Goal: Information Seeking & Learning: Find specific page/section

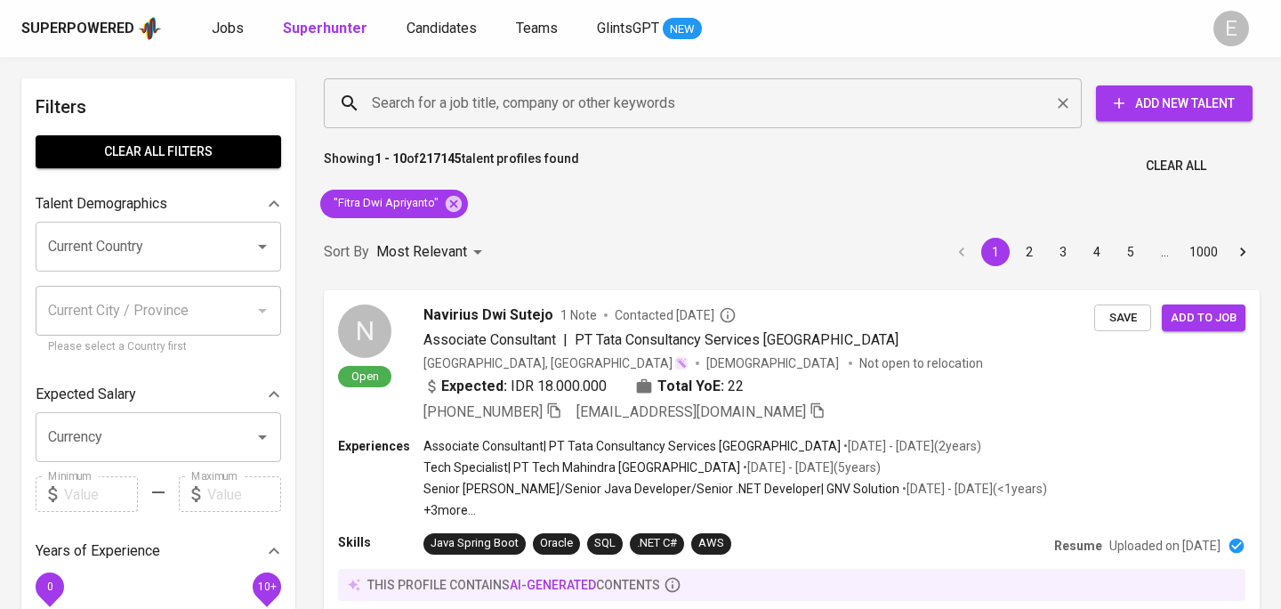
click at [486, 108] on input "Search for a job title, company or other keywords" at bounding box center [707, 103] width 680 height 34
paste input "[EMAIL_ADDRESS][DOMAIN_NAME]"
type input "[EMAIL_ADDRESS][DOMAIN_NAME]"
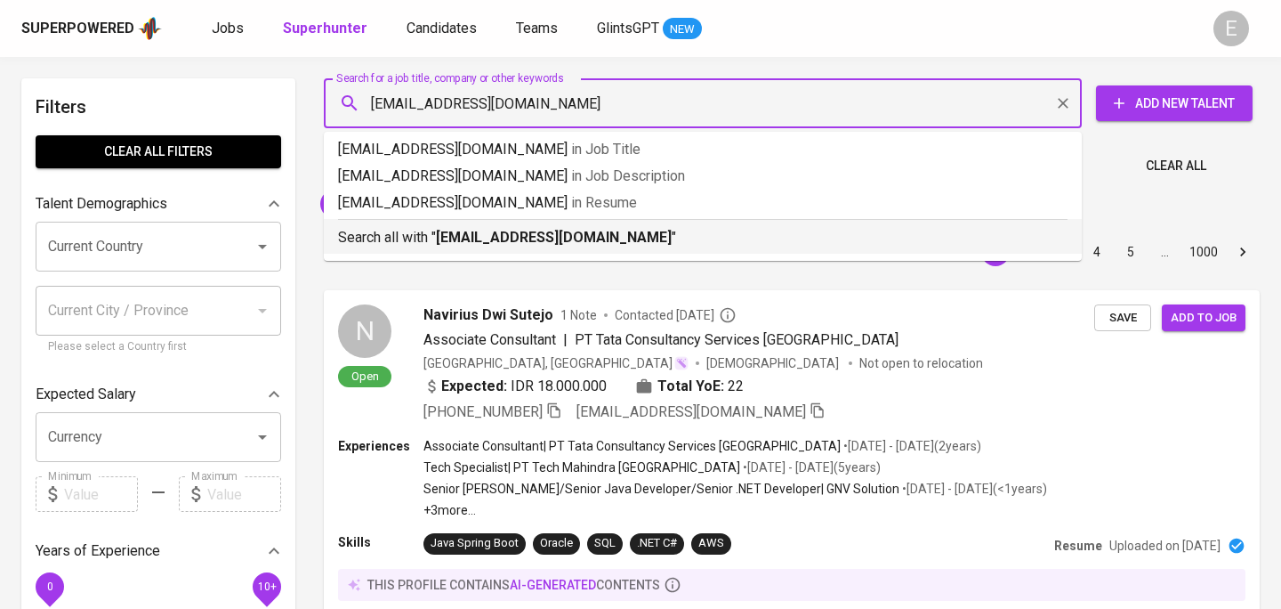
click at [432, 238] on p "Search all with " [EMAIL_ADDRESS][DOMAIN_NAME] "" at bounding box center [703, 237] width 730 height 21
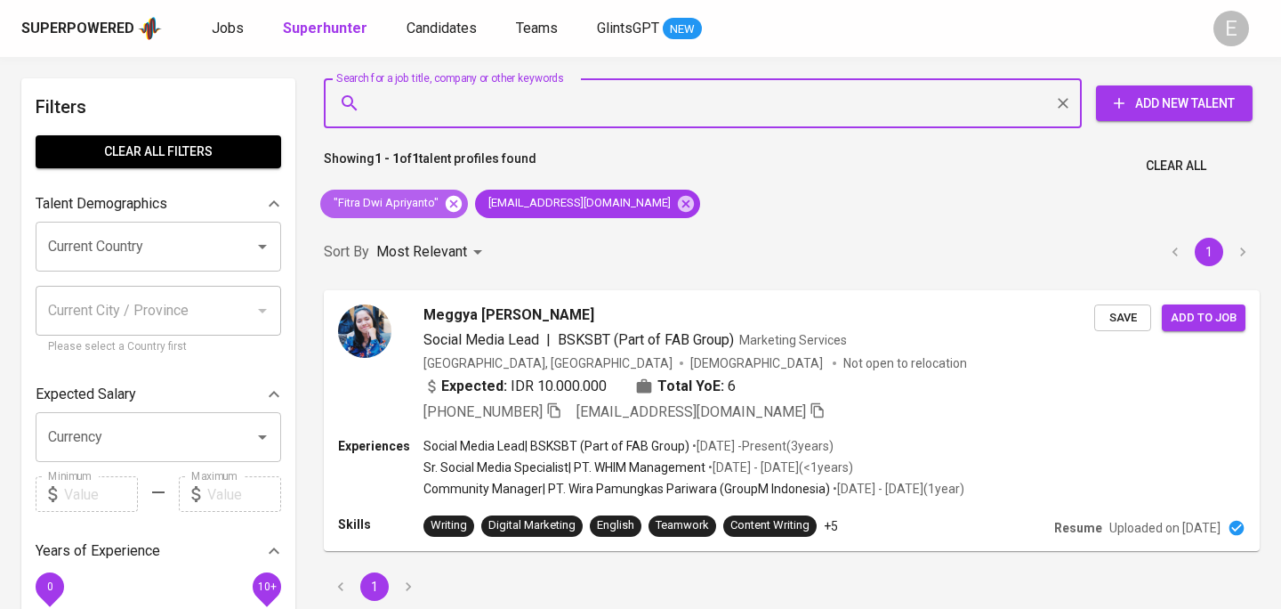
click at [451, 203] on icon at bounding box center [454, 204] width 20 height 20
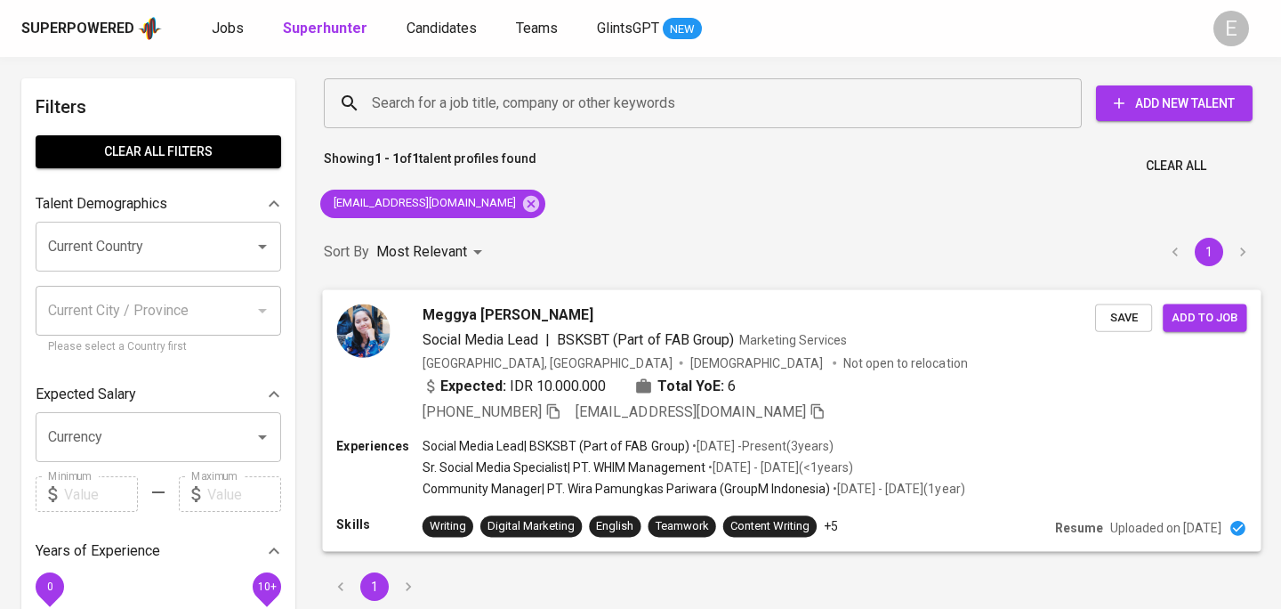
click at [560, 408] on icon "button" at bounding box center [553, 410] width 12 height 15
click at [561, 415] on icon "button" at bounding box center [553, 410] width 16 height 16
click at [554, 414] on icon "button" at bounding box center [553, 410] width 12 height 15
click at [949, 396] on div "Expected: IDR 10.000.000 Total YoE: 6" at bounding box center [759, 388] width 673 height 26
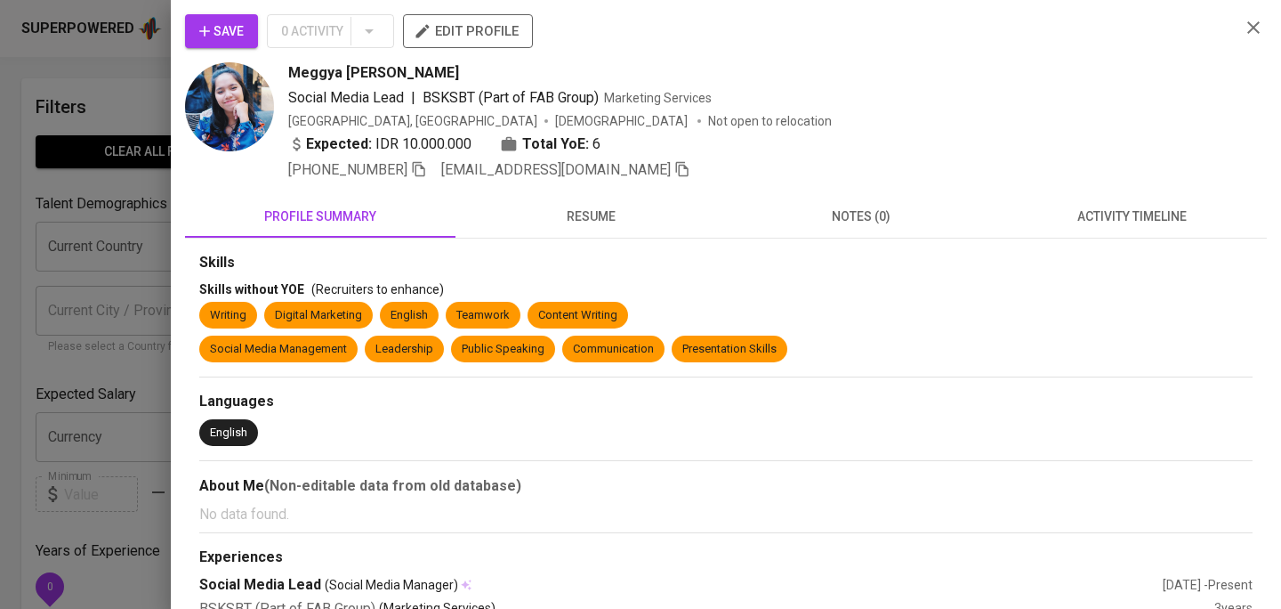
click at [561, 216] on span "resume" at bounding box center [590, 217] width 249 height 22
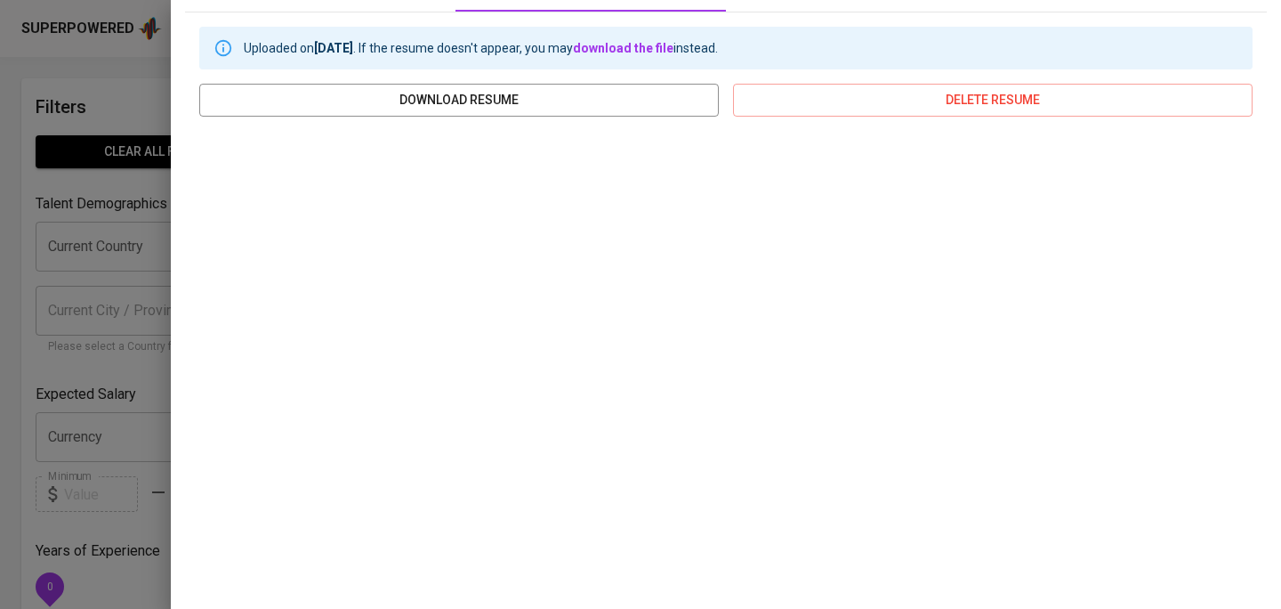
scroll to position [243, 0]
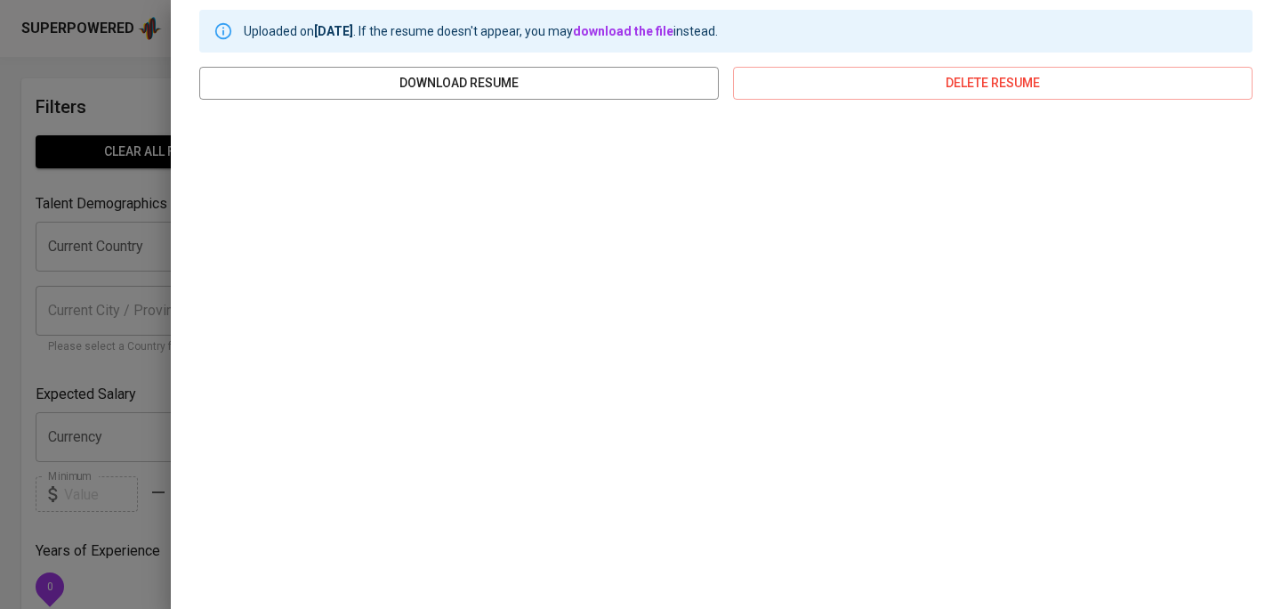
click at [88, 166] on div at bounding box center [640, 304] width 1281 height 609
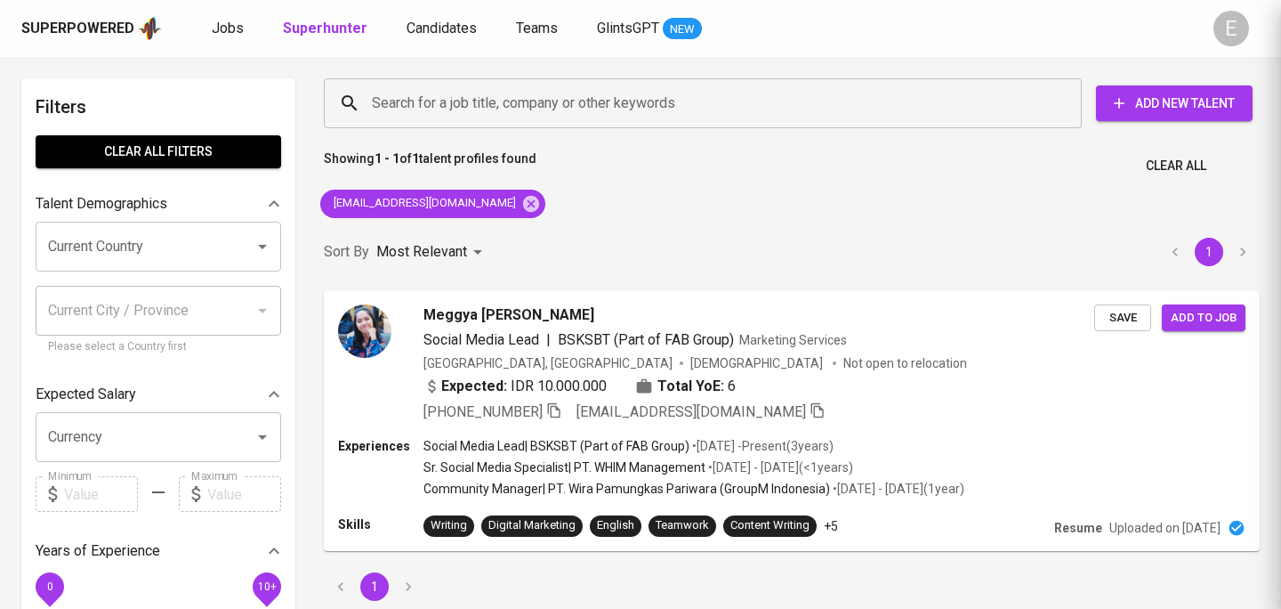
scroll to position [0, 0]
click at [391, 125] on div "Search for a job title, company or other keywords" at bounding box center [703, 103] width 758 height 50
paste input "[EMAIL_ADDRESS][DOMAIN_NAME]"
type input "[EMAIL_ADDRESS][DOMAIN_NAME]"
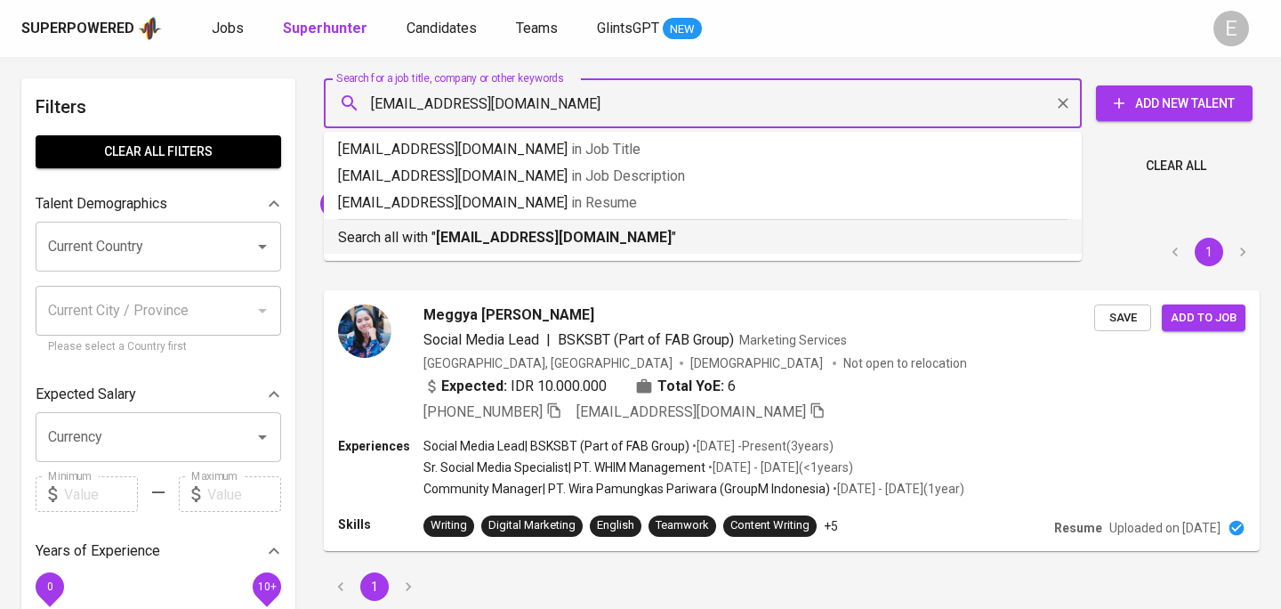
click at [409, 240] on p "Search all with " [EMAIL_ADDRESS][DOMAIN_NAME] "" at bounding box center [703, 237] width 730 height 21
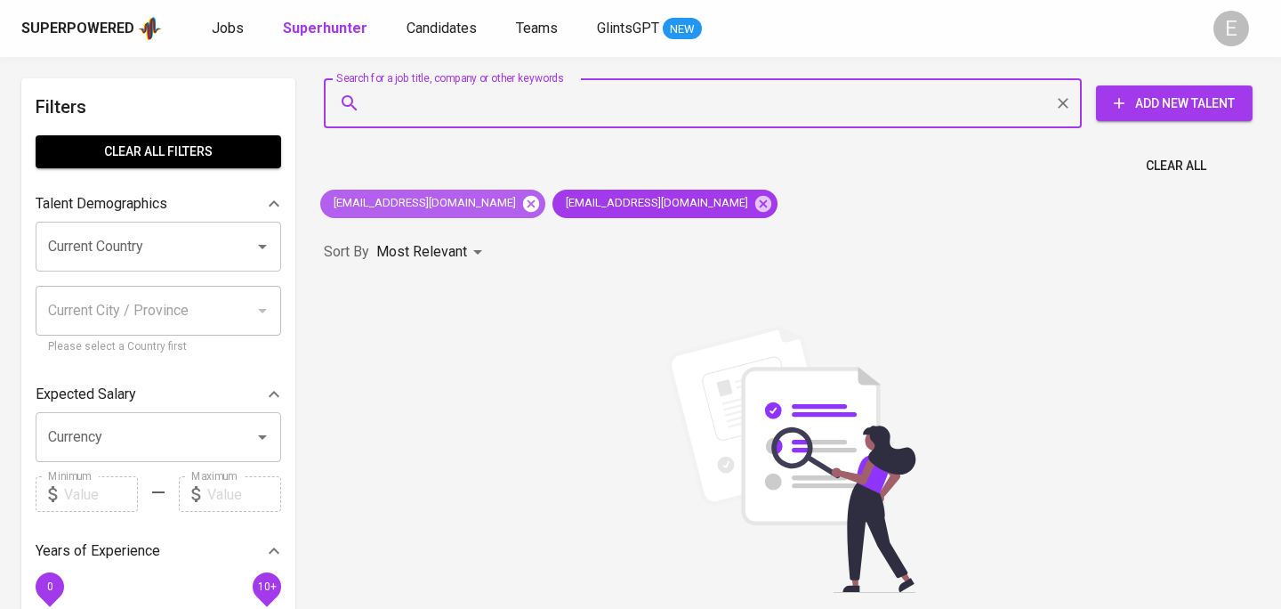
click at [521, 205] on icon at bounding box center [531, 204] width 20 height 20
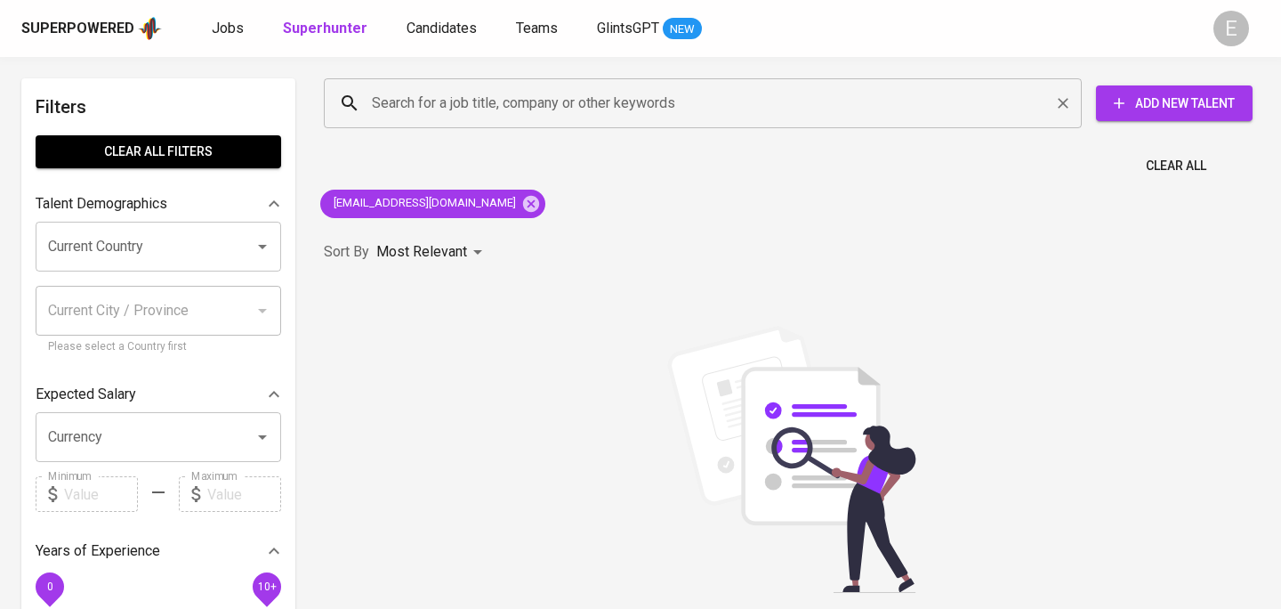
click at [519, 115] on input "Search for a job title, company or other keywords" at bounding box center [707, 103] width 680 height 34
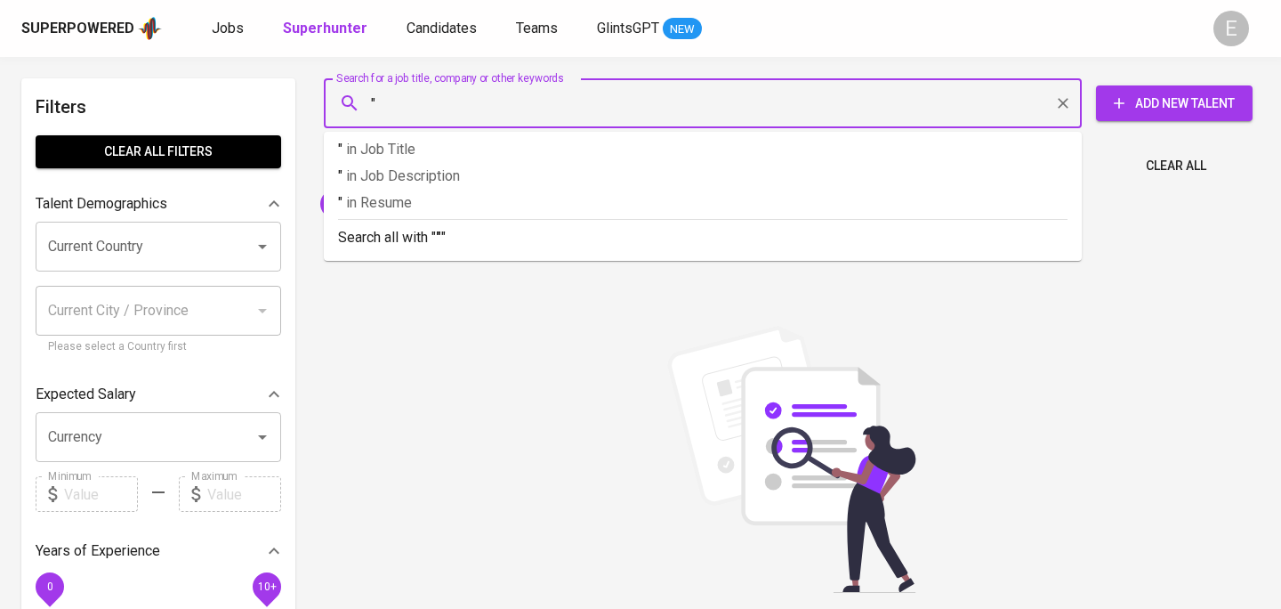
paste input "[PERSON_NAME]"
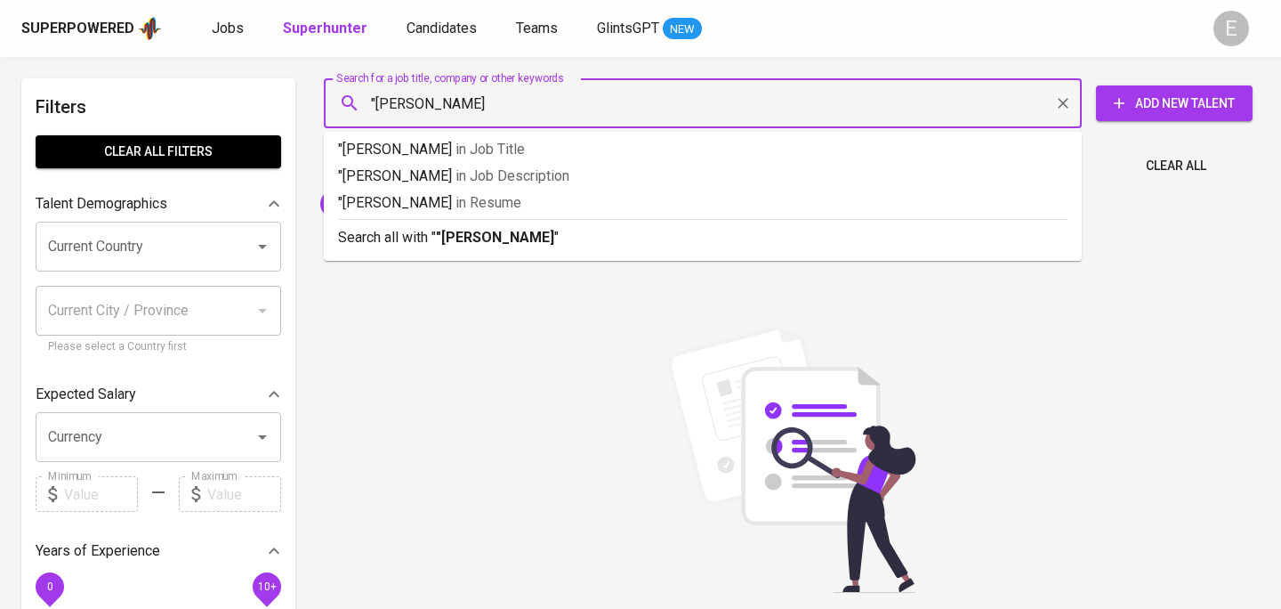
type input ""[PERSON_NAME]""
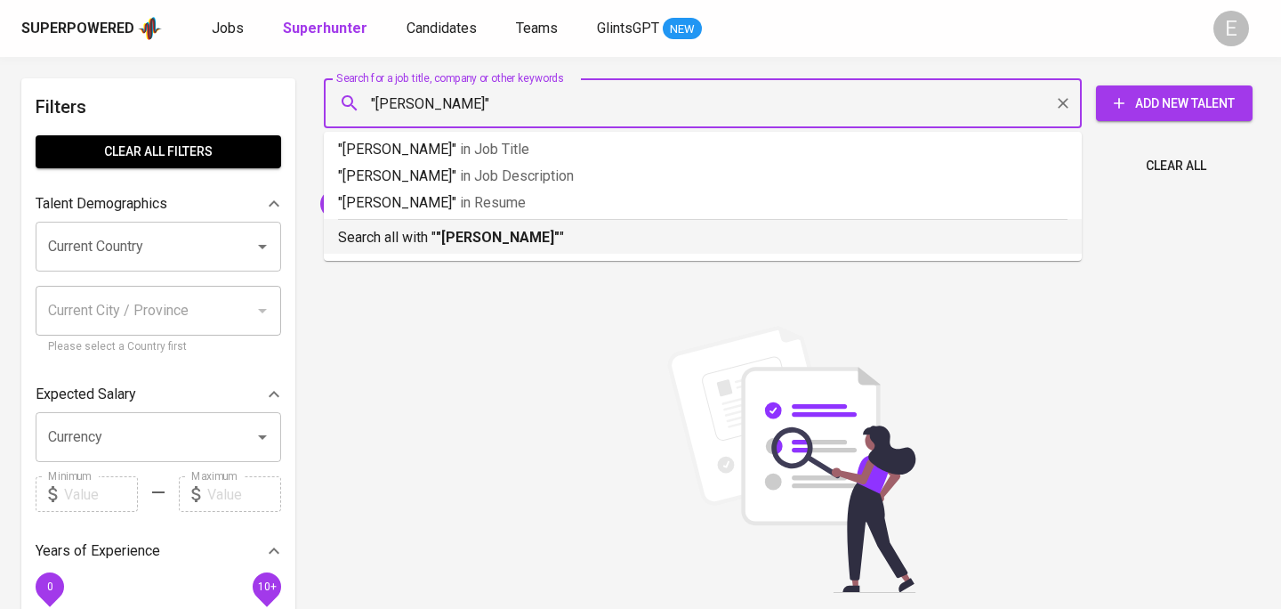
click at [496, 253] on li "Search all with " "[PERSON_NAME]" "" at bounding box center [703, 236] width 758 height 35
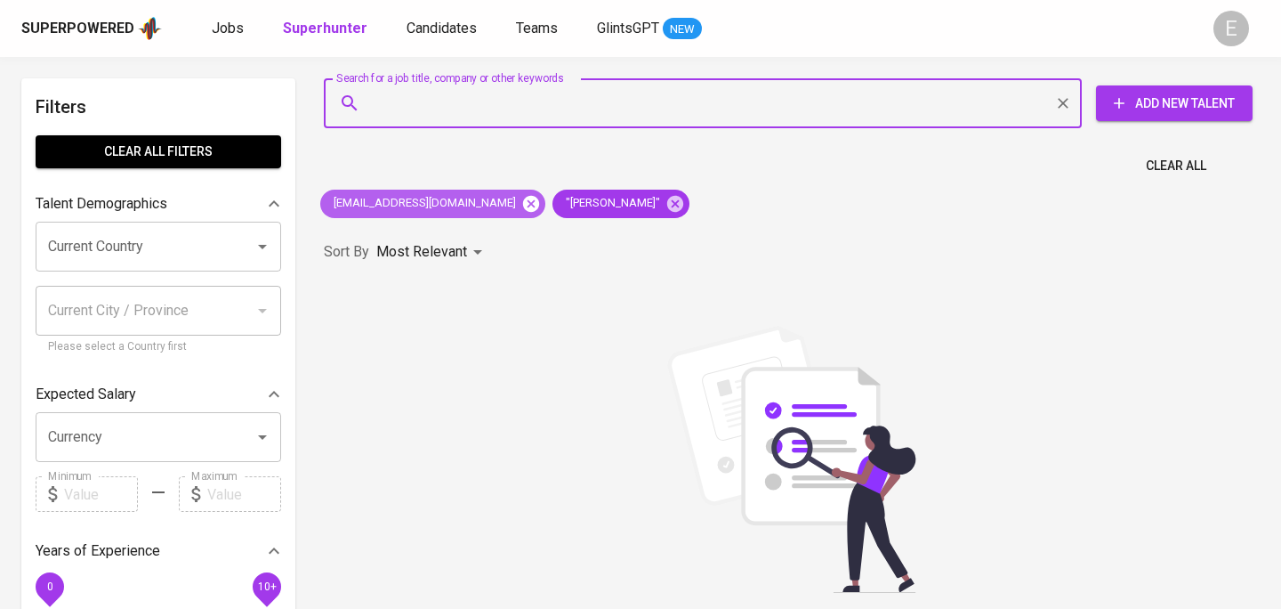
click at [523, 208] on icon at bounding box center [531, 203] width 16 height 16
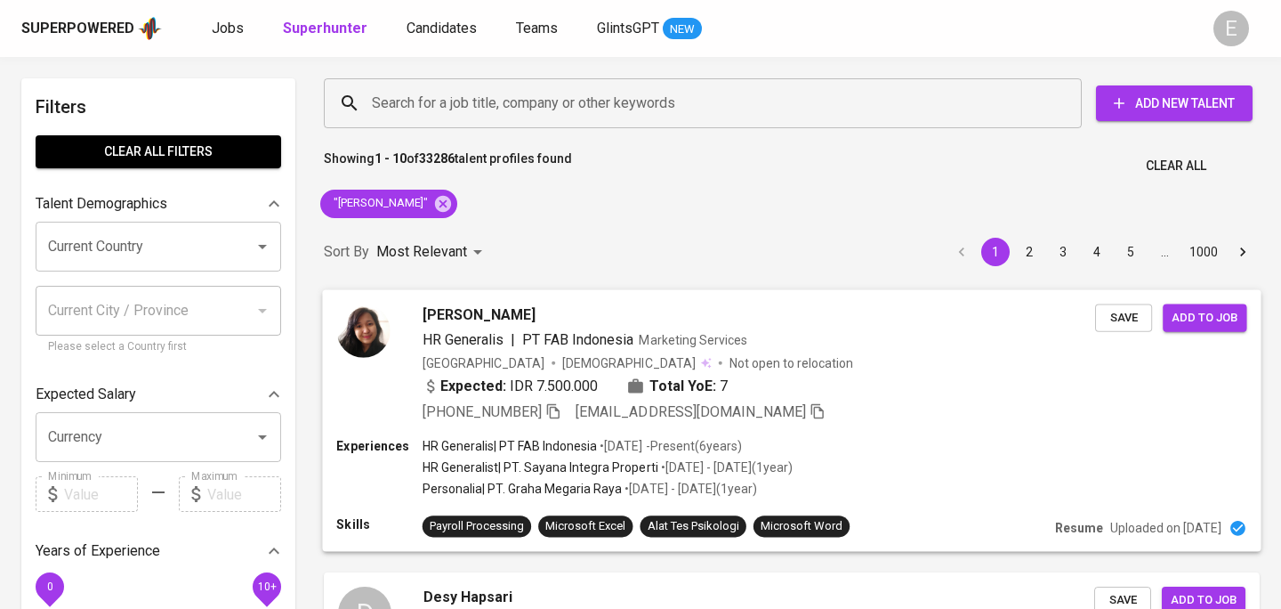
click at [566, 415] on div "[PHONE_NUMBER] [EMAIL_ADDRESS][DOMAIN_NAME]" at bounding box center [624, 410] width 403 height 21
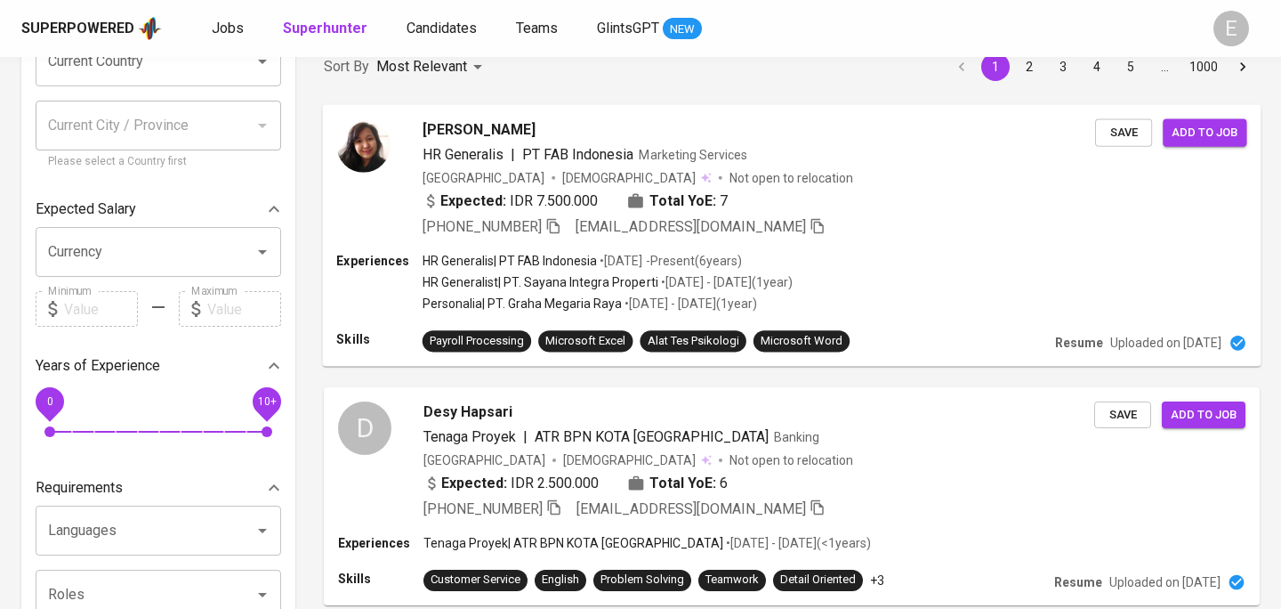
click at [554, 226] on icon "button" at bounding box center [553, 225] width 12 height 15
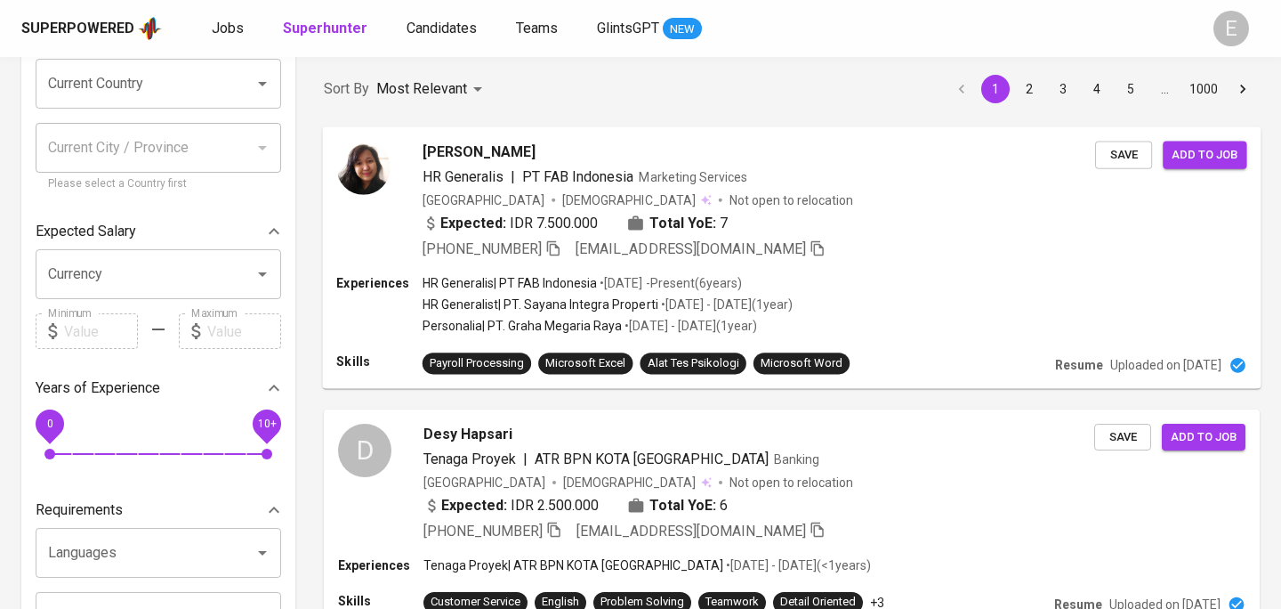
scroll to position [0, 0]
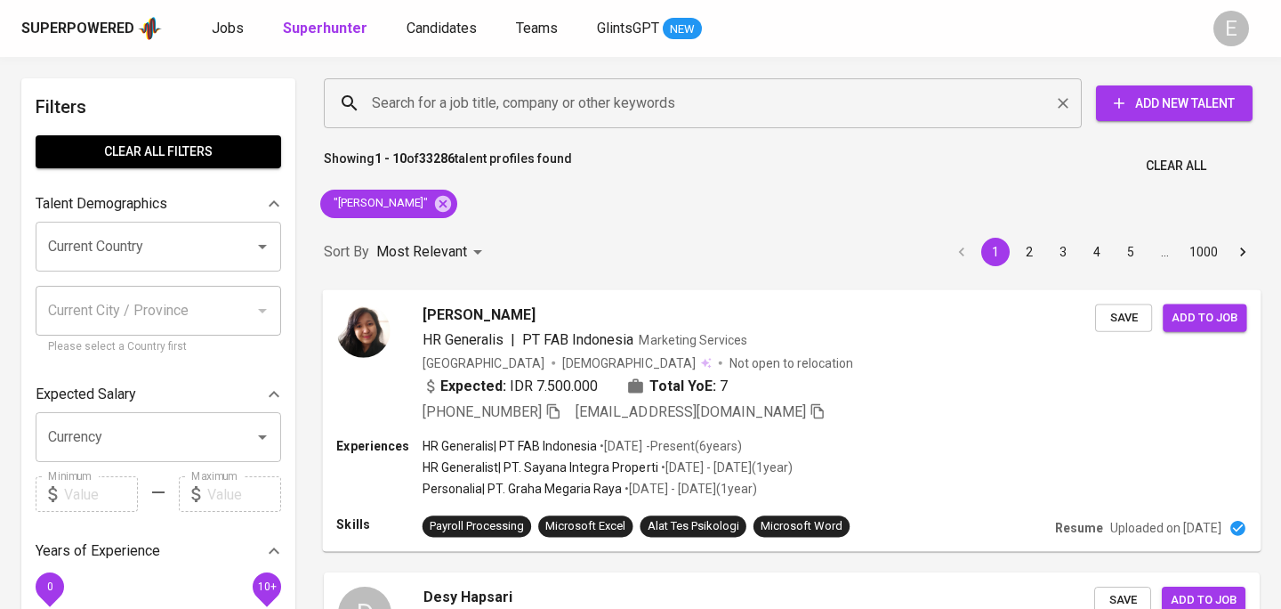
click at [432, 106] on input "Search for a job title, company or other keywords" at bounding box center [707, 103] width 680 height 34
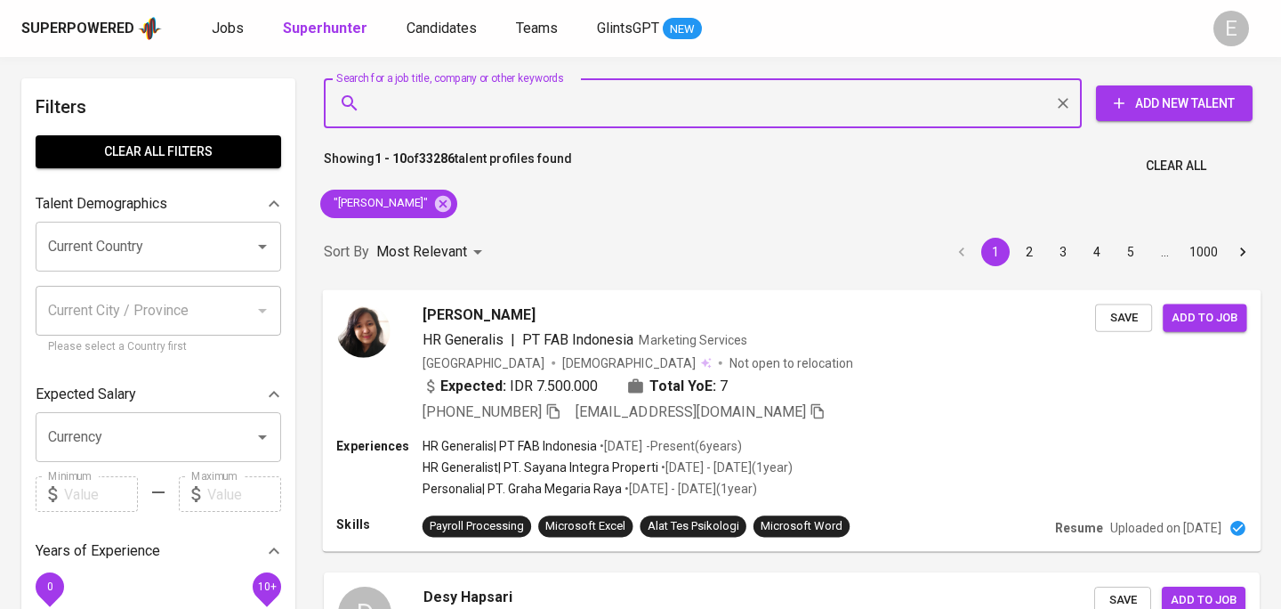
paste input "[EMAIL_ADDRESS][DOMAIN_NAME]"
type input "[EMAIL_ADDRESS][DOMAIN_NAME]"
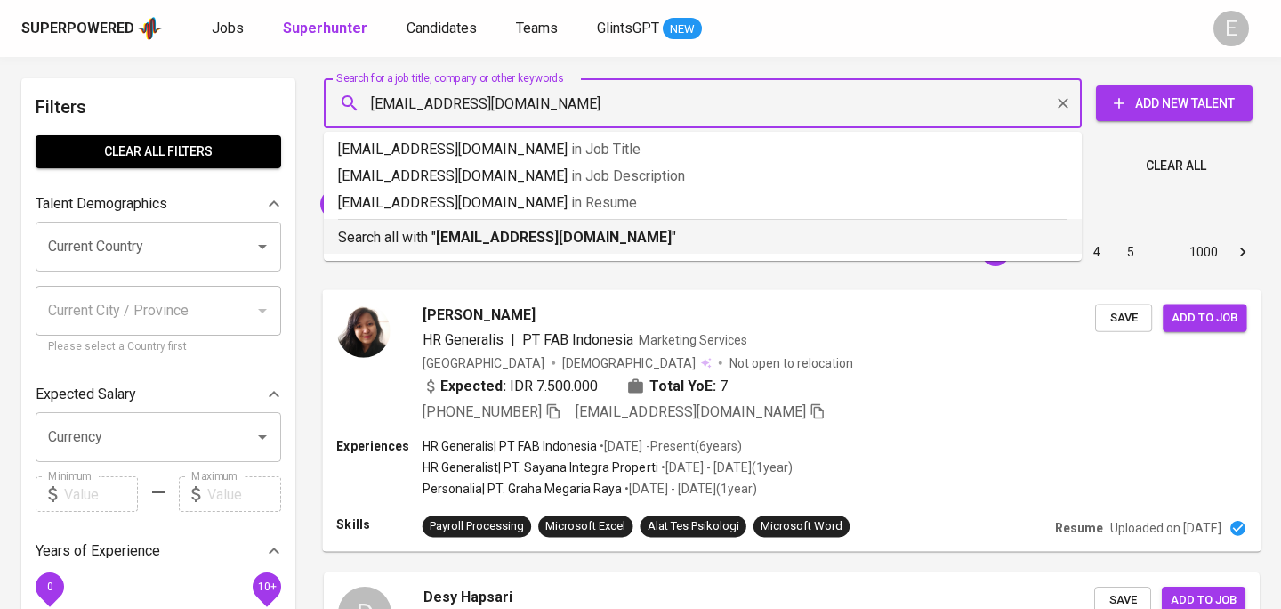
click at [432, 231] on p "Search all with " [EMAIL_ADDRESS][DOMAIN_NAME] "" at bounding box center [703, 237] width 730 height 21
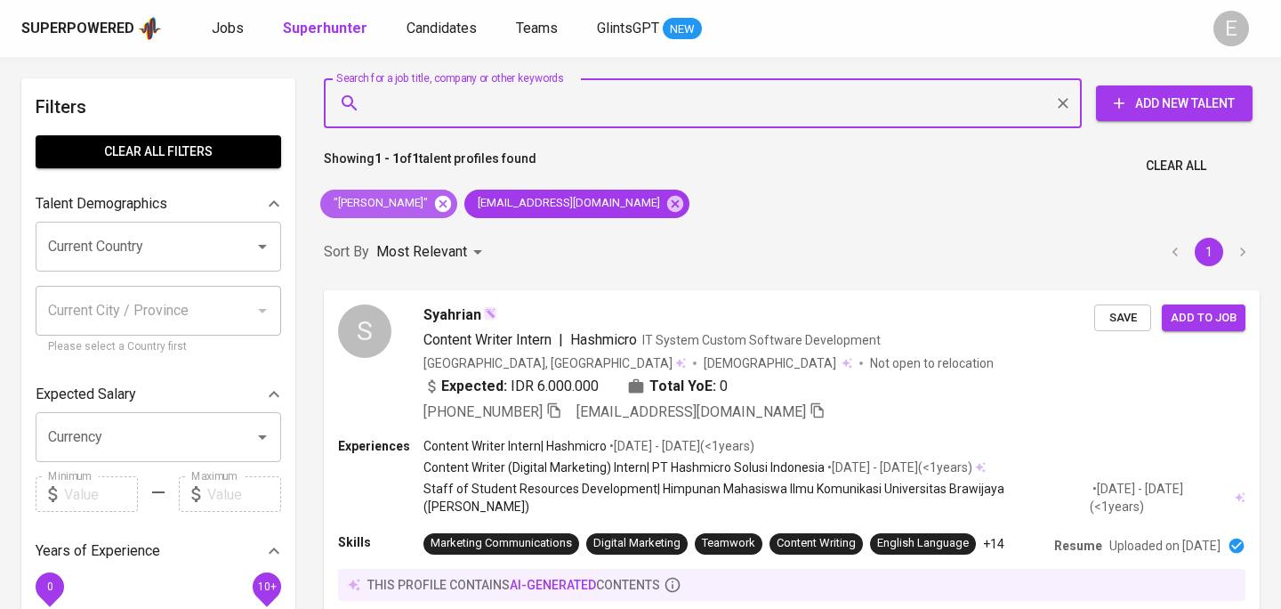
click at [451, 206] on icon at bounding box center [443, 203] width 16 height 16
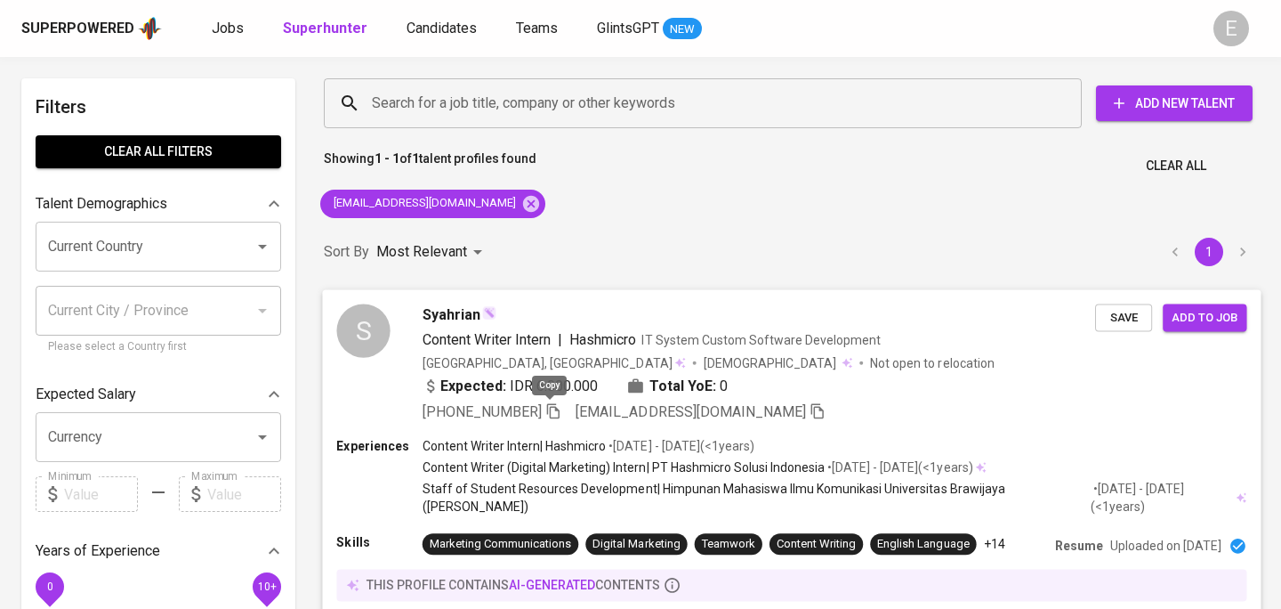
click at [551, 414] on icon "button" at bounding box center [553, 410] width 16 height 16
click at [405, 113] on input "Search for a job title, company or other keywords" at bounding box center [707, 103] width 680 height 34
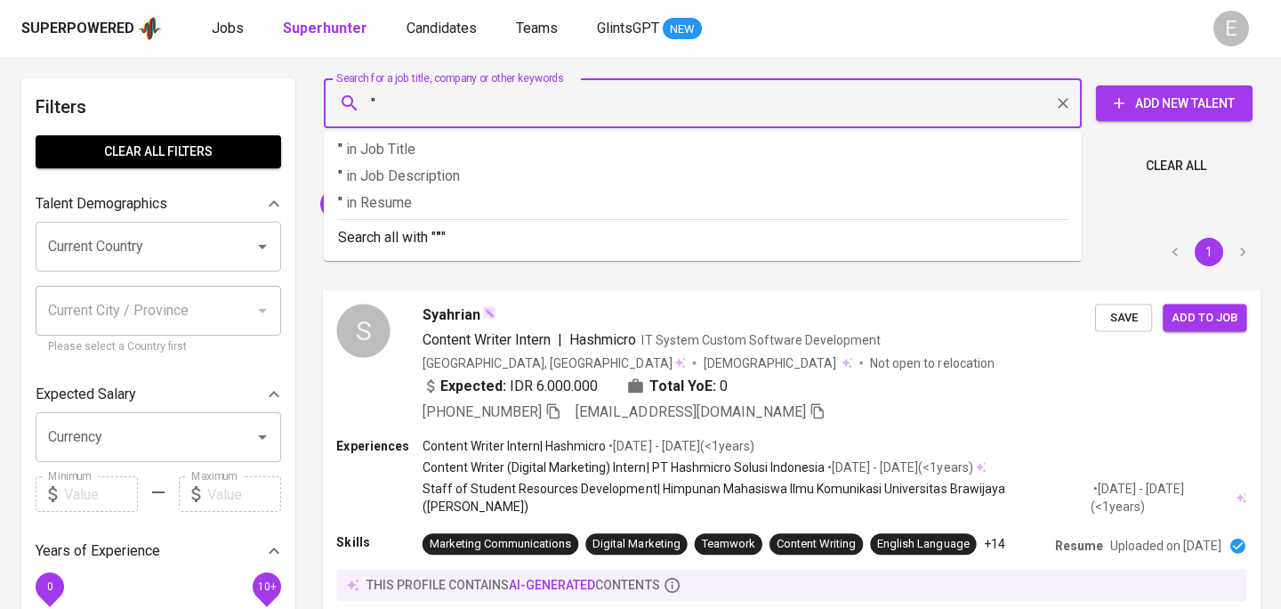
paste input "[PERSON_NAME]"
type input ""[PERSON_NAME] Anggrayani""
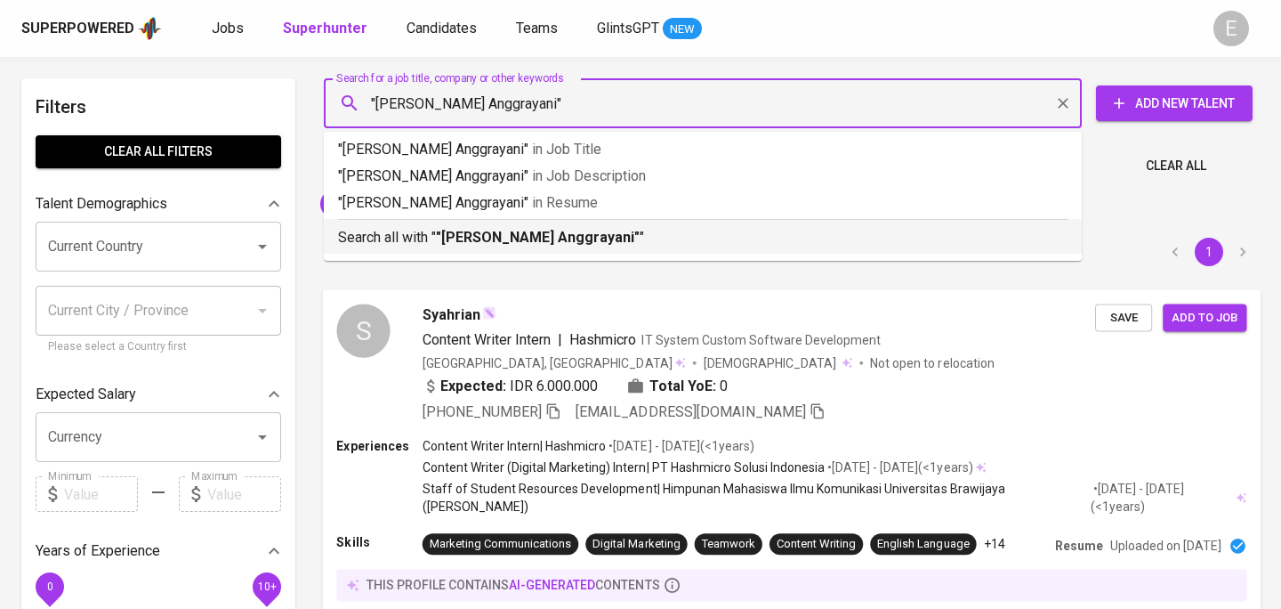
click at [476, 233] on b ""[PERSON_NAME] Anggrayani"" at bounding box center [538, 237] width 204 height 17
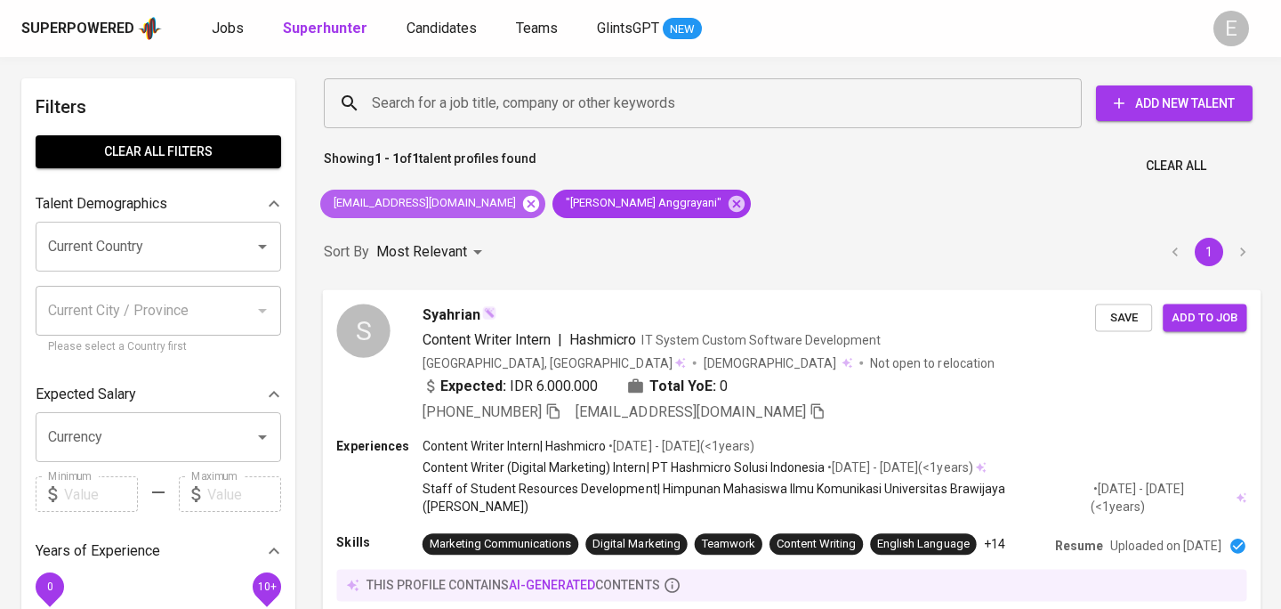
click at [535, 202] on icon at bounding box center [531, 203] width 16 height 16
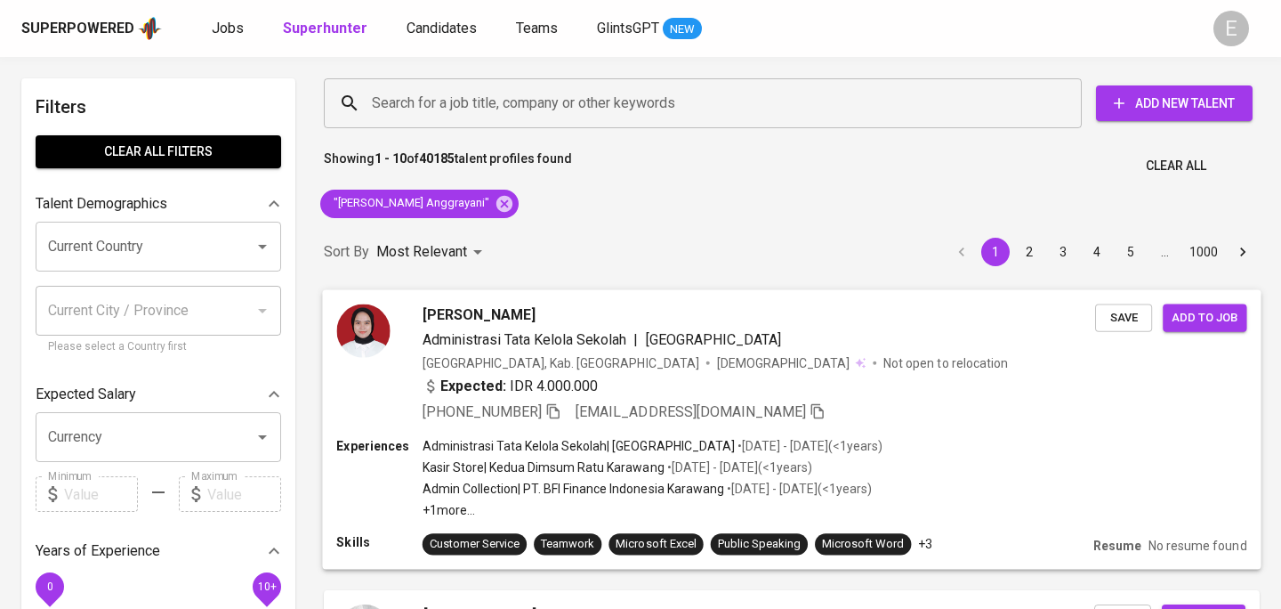
click at [550, 412] on icon "button" at bounding box center [553, 410] width 16 height 16
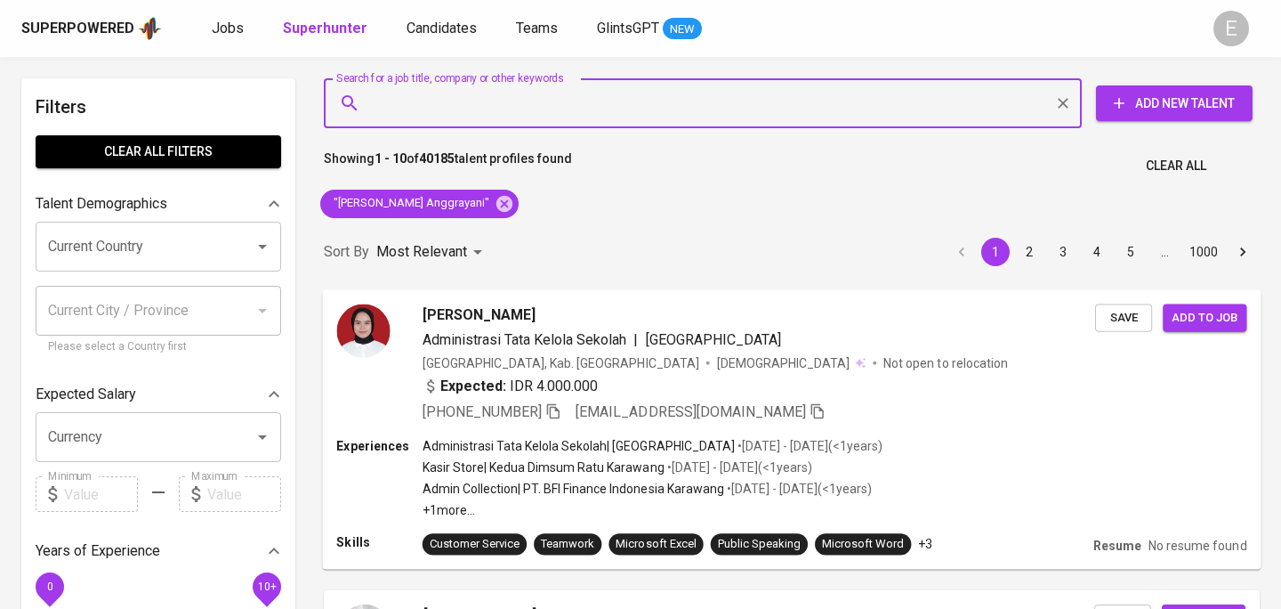
click at [494, 112] on input "Search for a job title, company or other keywords" at bounding box center [707, 103] width 680 height 34
paste input "[EMAIL_ADDRESS][DOMAIN_NAME]"
type input "[EMAIL_ADDRESS][DOMAIN_NAME]"
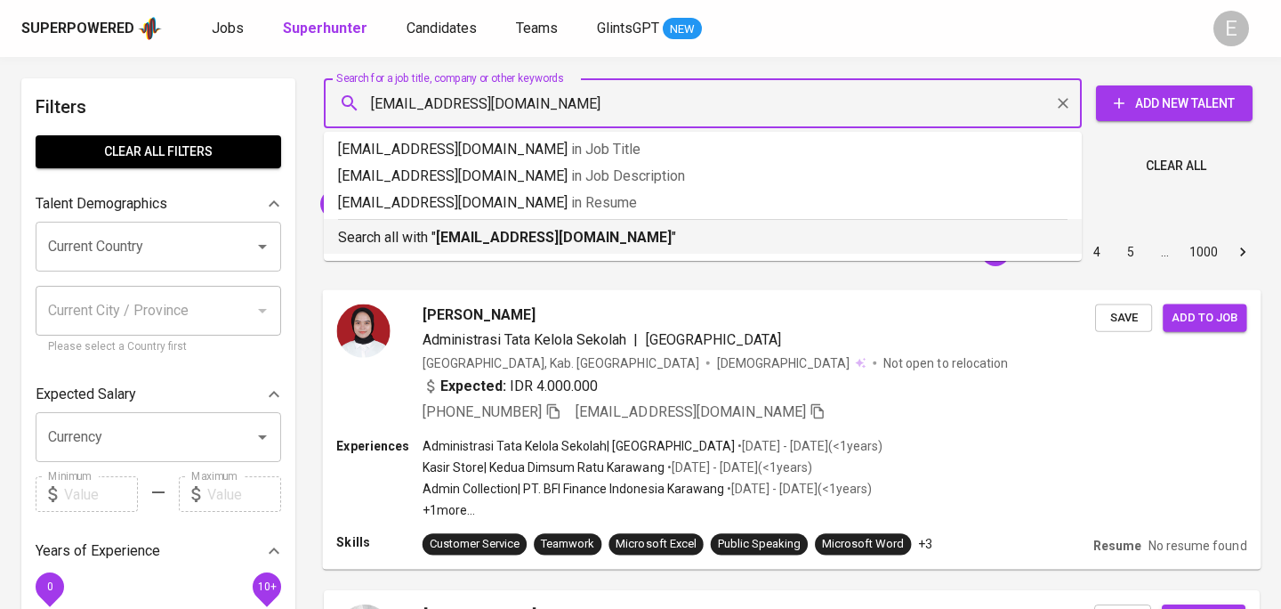
click at [428, 231] on p "Search all with " [EMAIL_ADDRESS][DOMAIN_NAME] "" at bounding box center [703, 237] width 730 height 21
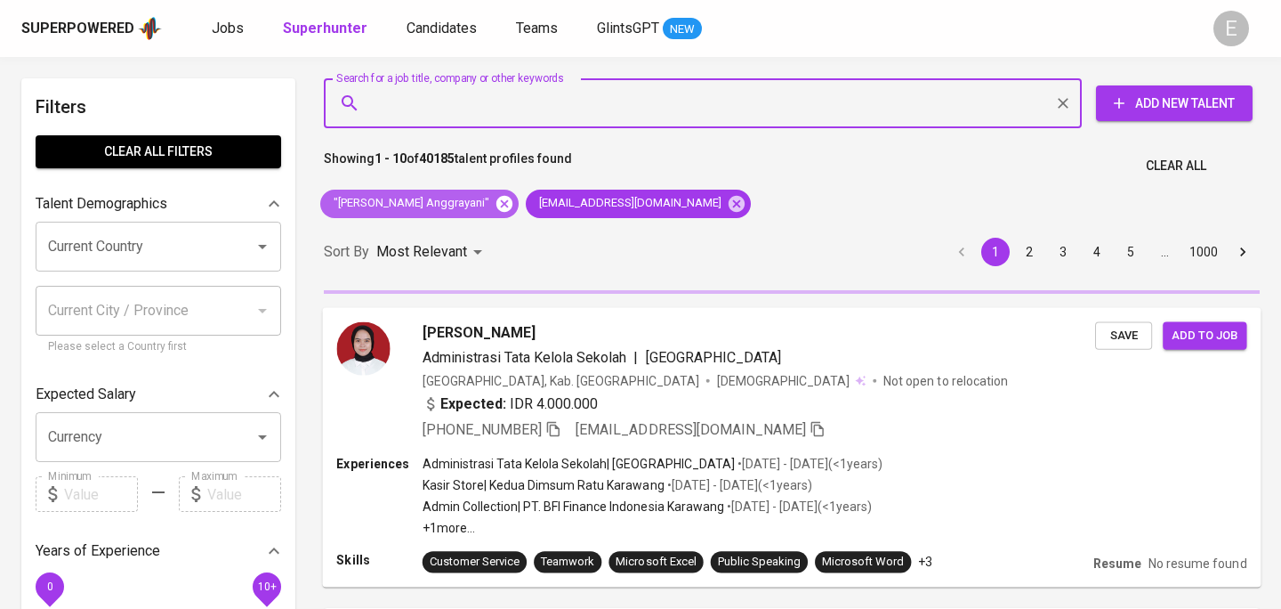
click at [495, 205] on icon at bounding box center [505, 204] width 20 height 20
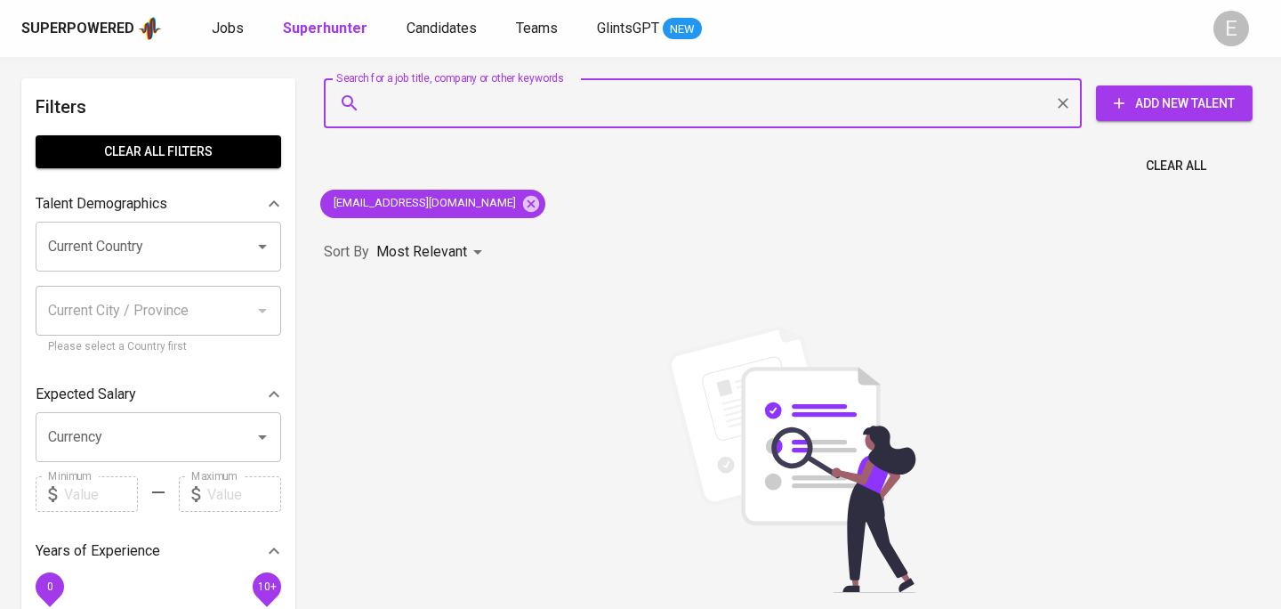
click at [515, 96] on input "Search for a job title, company or other keywords" at bounding box center [707, 103] width 680 height 34
paste input "[EMAIL_ADDRESS][DOMAIN_NAME]"
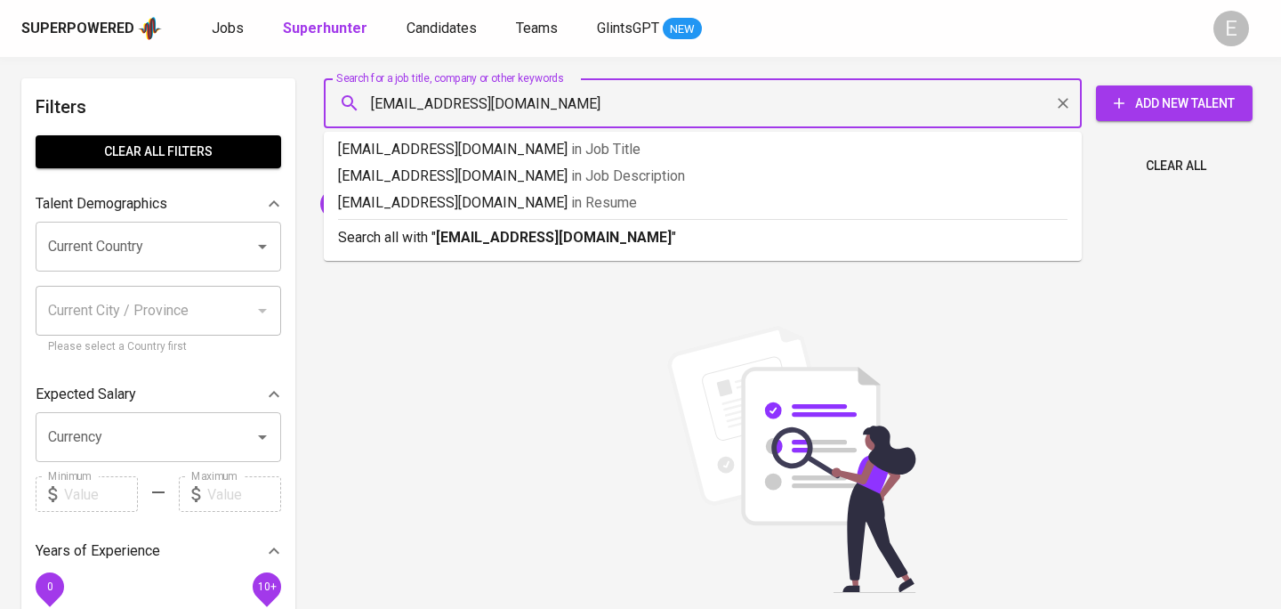
click at [402, 106] on input "[EMAIL_ADDRESS][DOMAIN_NAME]" at bounding box center [707, 103] width 680 height 34
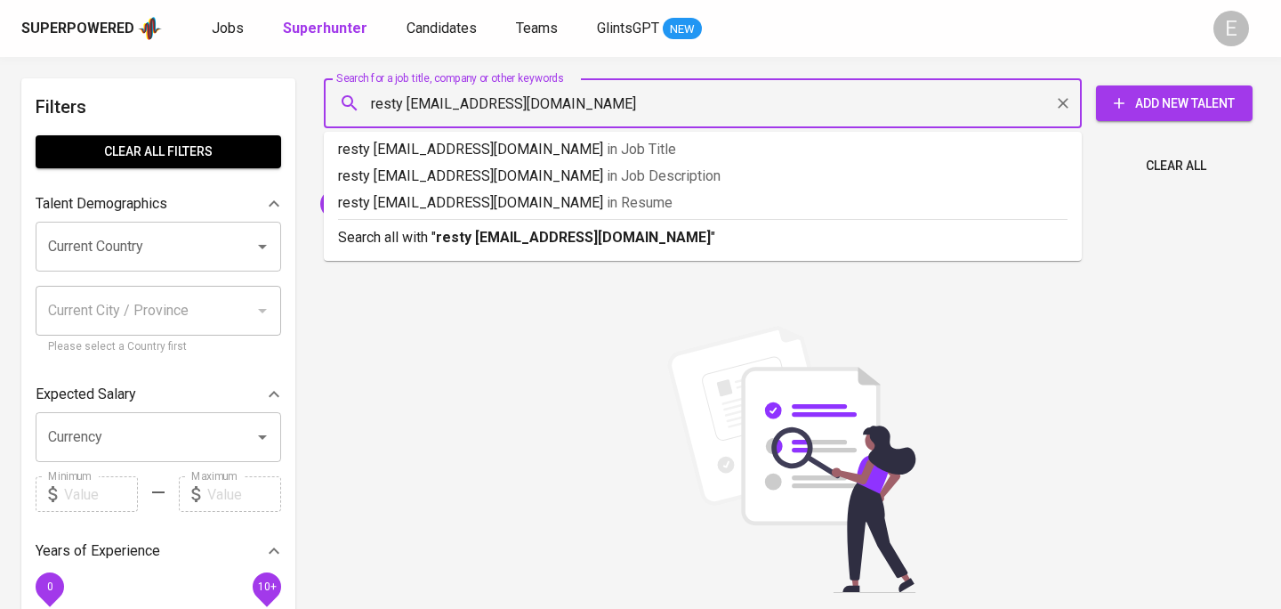
drag, startPoint x: 547, startPoint y: 103, endPoint x: 448, endPoint y: 104, distance: 99.7
click at [448, 104] on input "resty [EMAIL_ADDRESS][DOMAIN_NAME]" at bounding box center [707, 103] width 680 height 34
type input "[PERSON_NAME]"
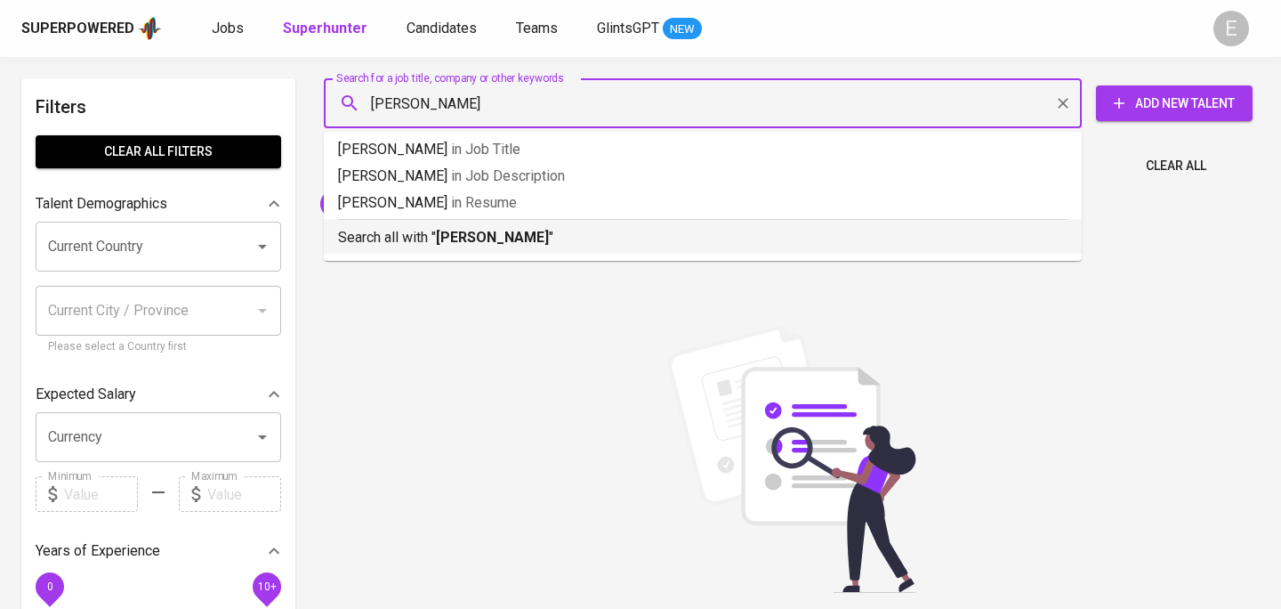
click at [462, 241] on b "resty andari" at bounding box center [492, 237] width 113 height 17
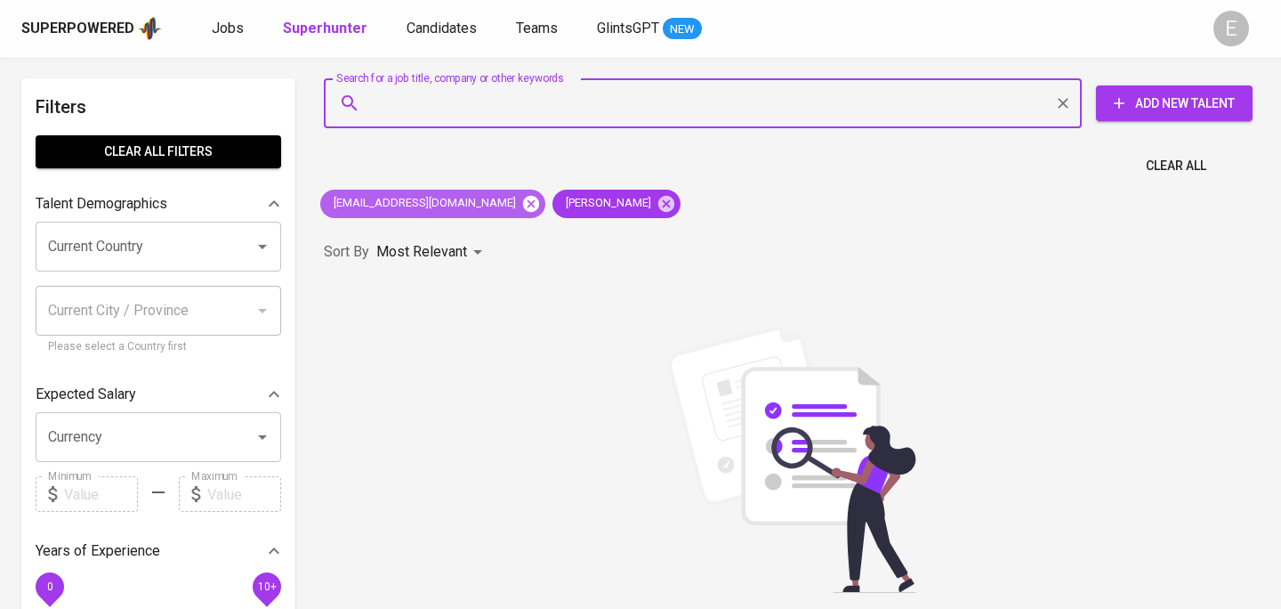
click at [521, 201] on icon at bounding box center [531, 204] width 20 height 20
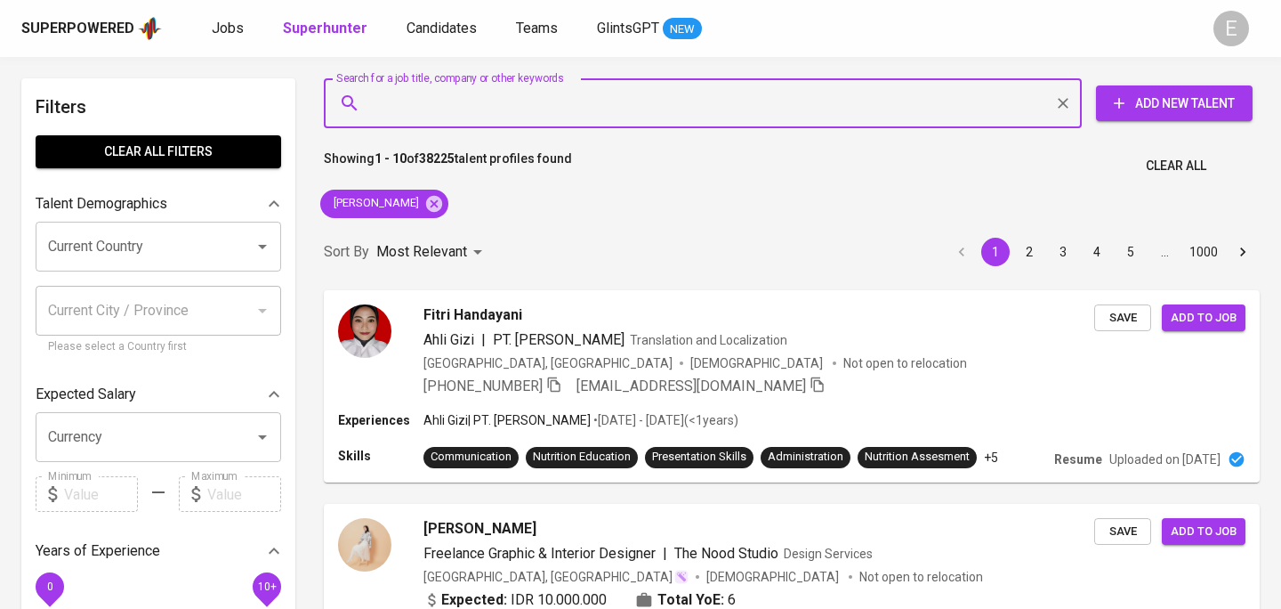
click at [464, 107] on input "Search for a job title, company or other keywords" at bounding box center [707, 103] width 680 height 34
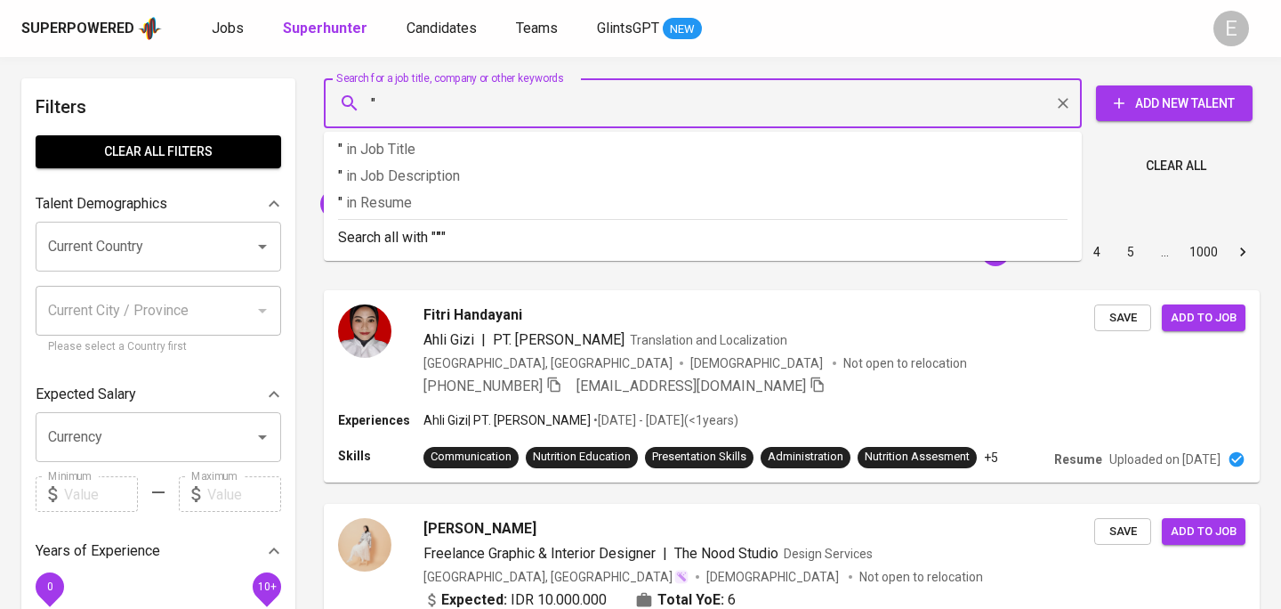
paste input "Rayhan Ghifary"
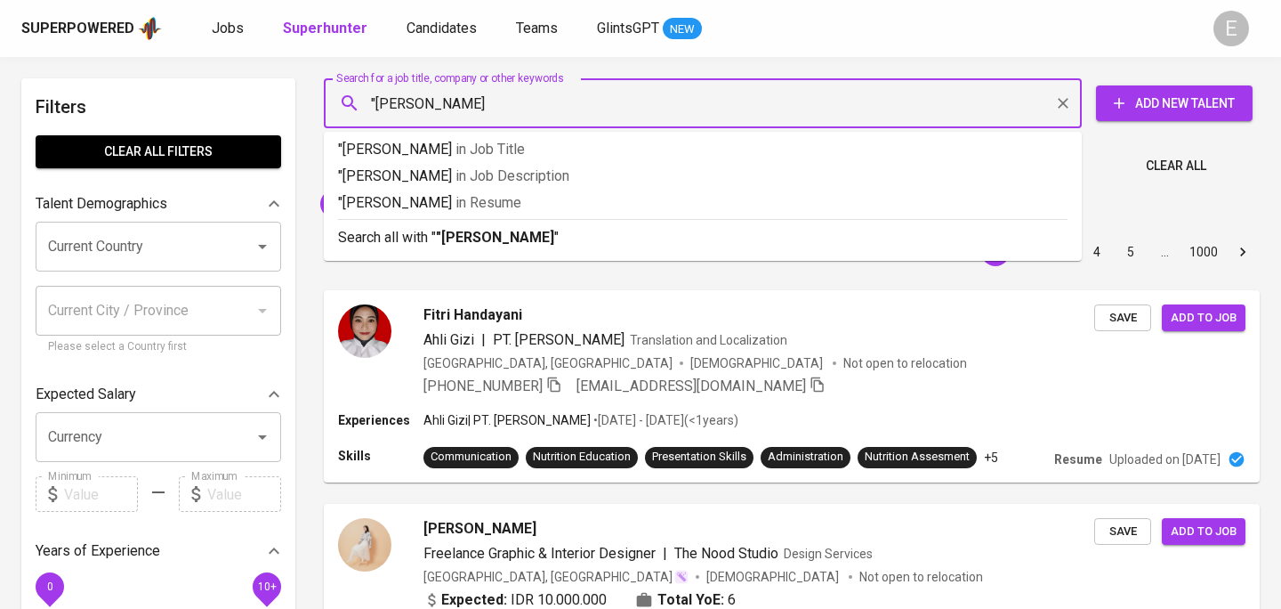
type input ""Rayhan Ghifary""
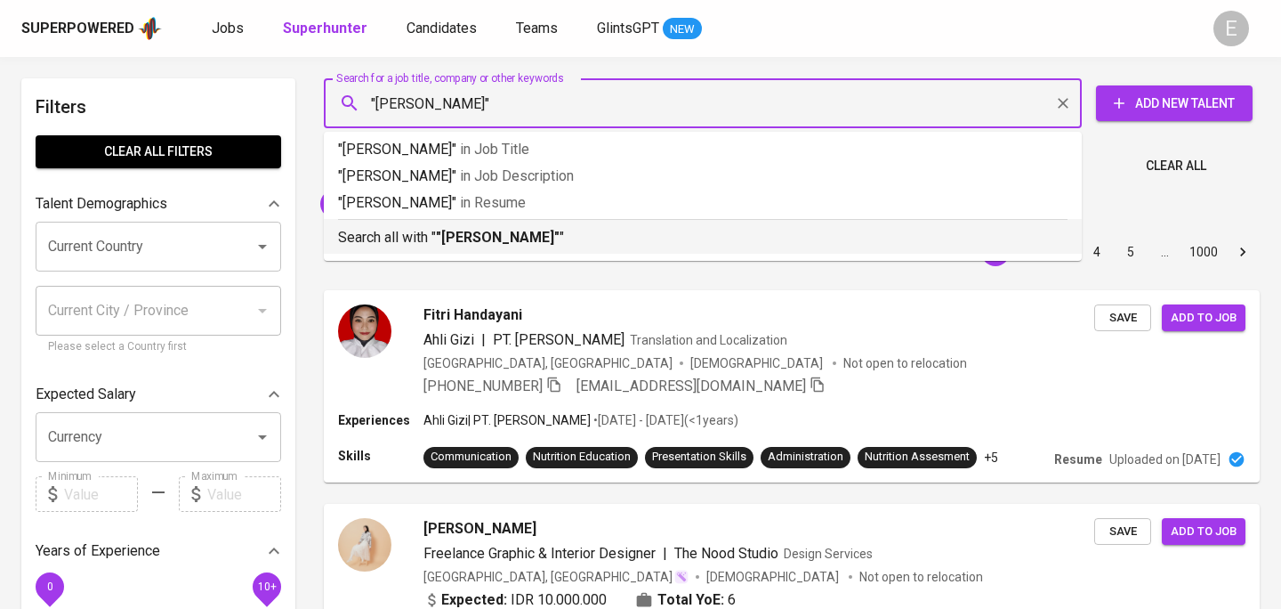
click at [464, 244] on b ""Rayhan Ghifary"" at bounding box center [498, 237] width 124 height 17
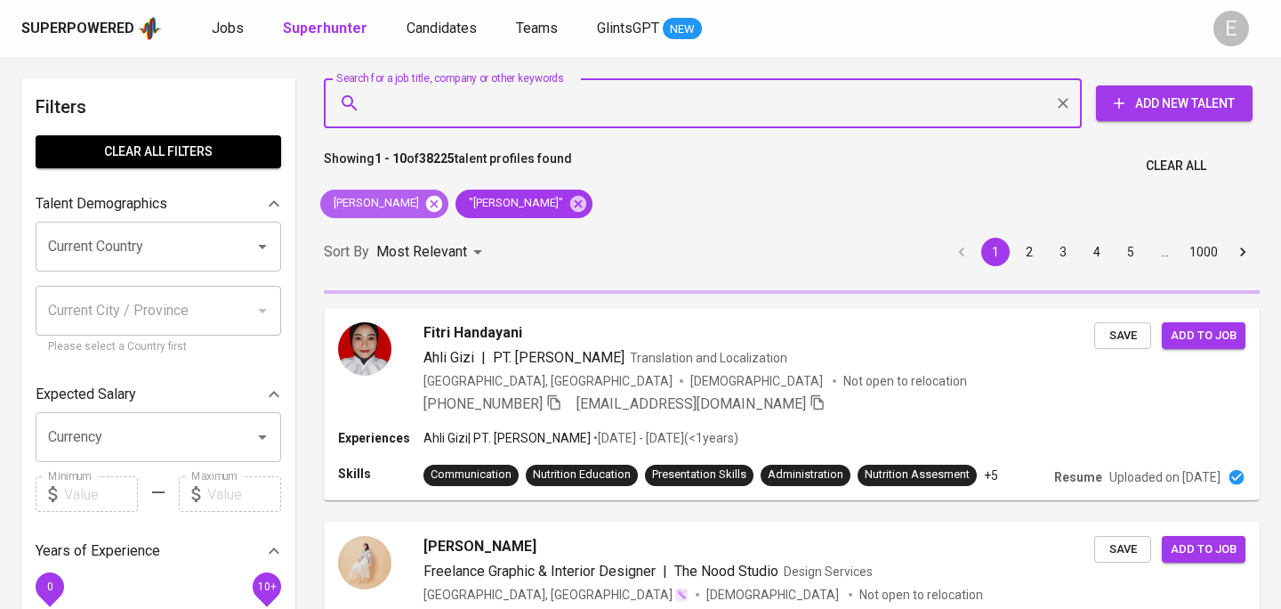
click at [424, 206] on icon at bounding box center [434, 204] width 20 height 20
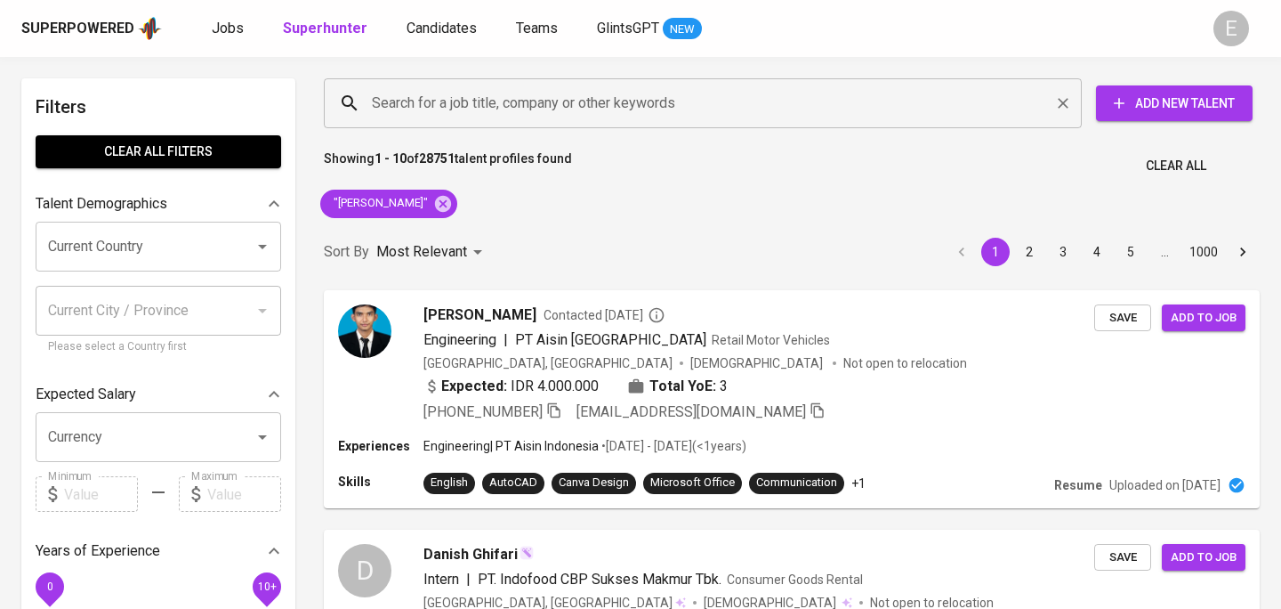
click at [419, 106] on input "Search for a job title, company or other keywords" at bounding box center [707, 103] width 680 height 34
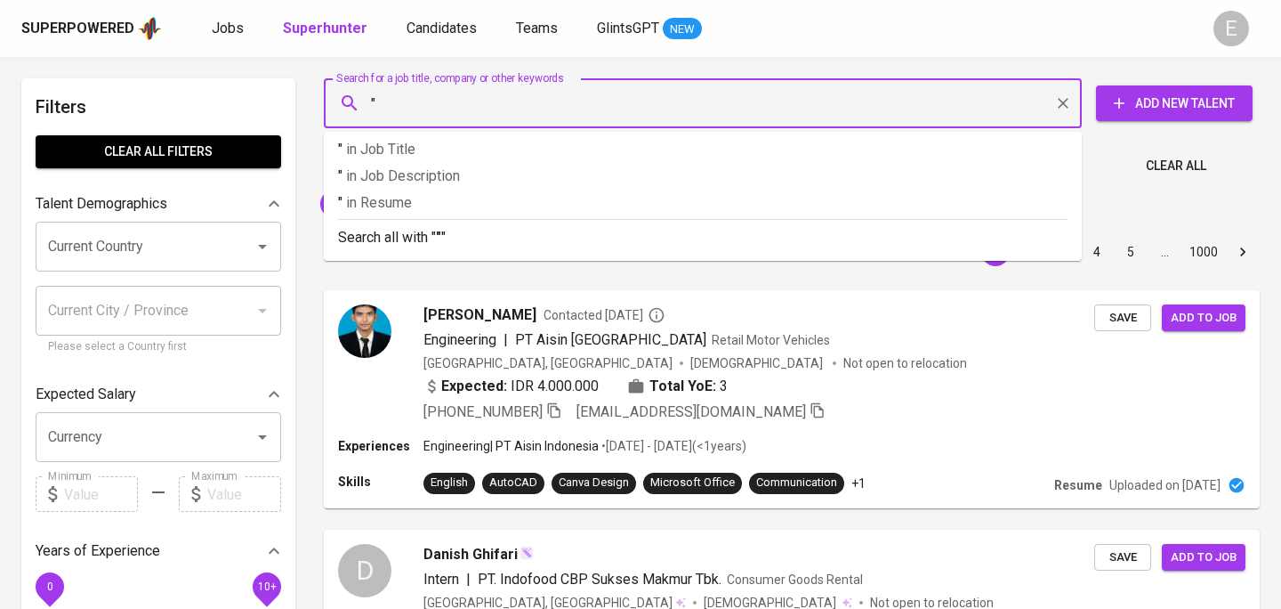
paste input "Graciella Aprilienzka"
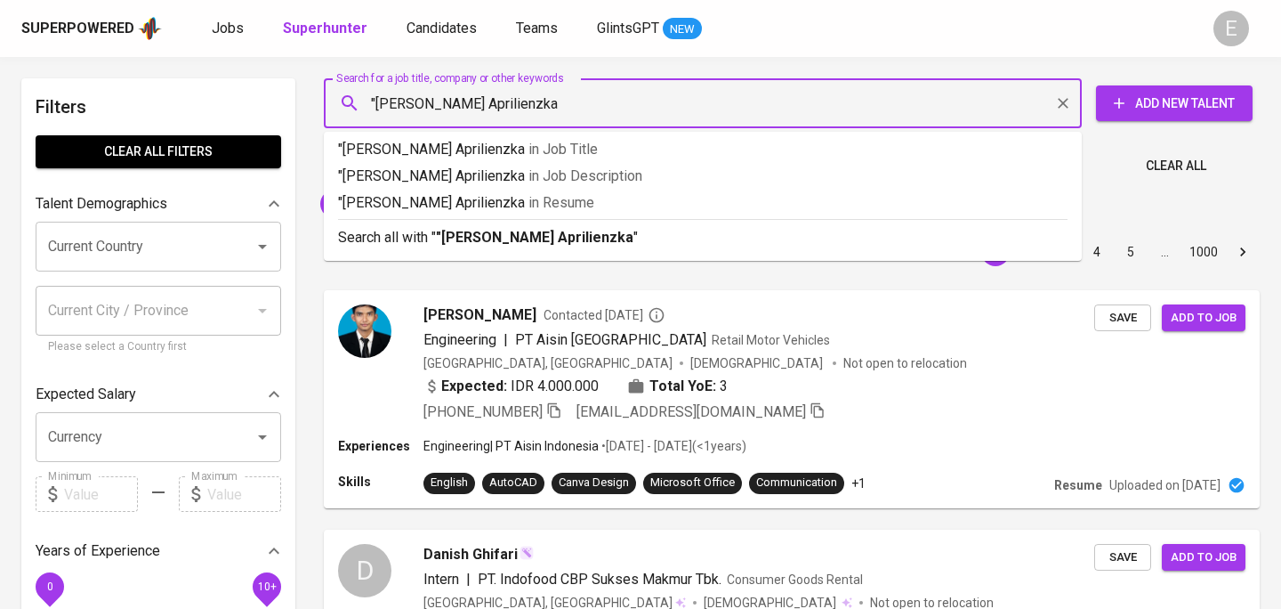
type input ""Graciella Aprilienzka""
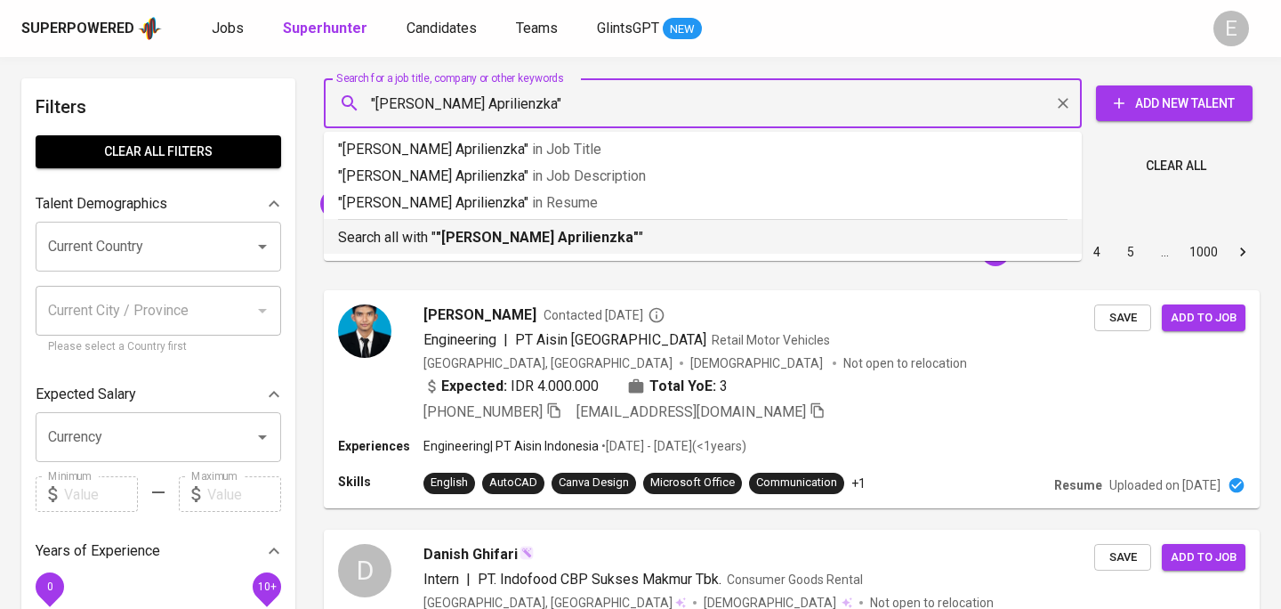
click at [442, 245] on b ""Graciella Aprilienzka"" at bounding box center [537, 237] width 203 height 17
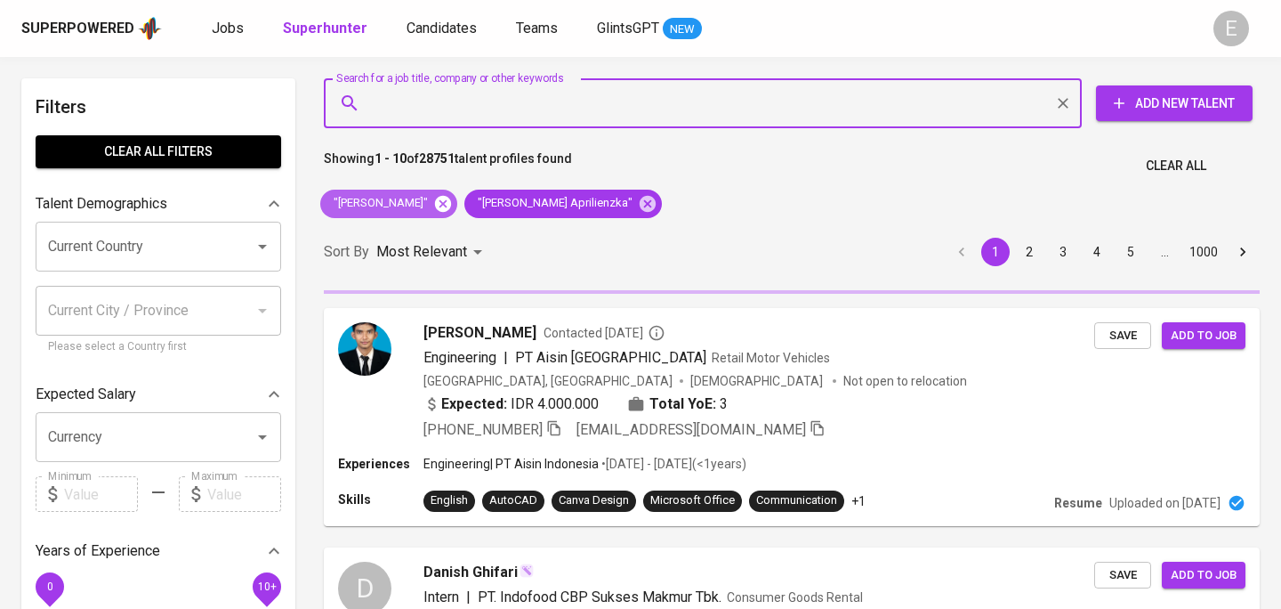
click at [435, 198] on icon at bounding box center [443, 203] width 16 height 16
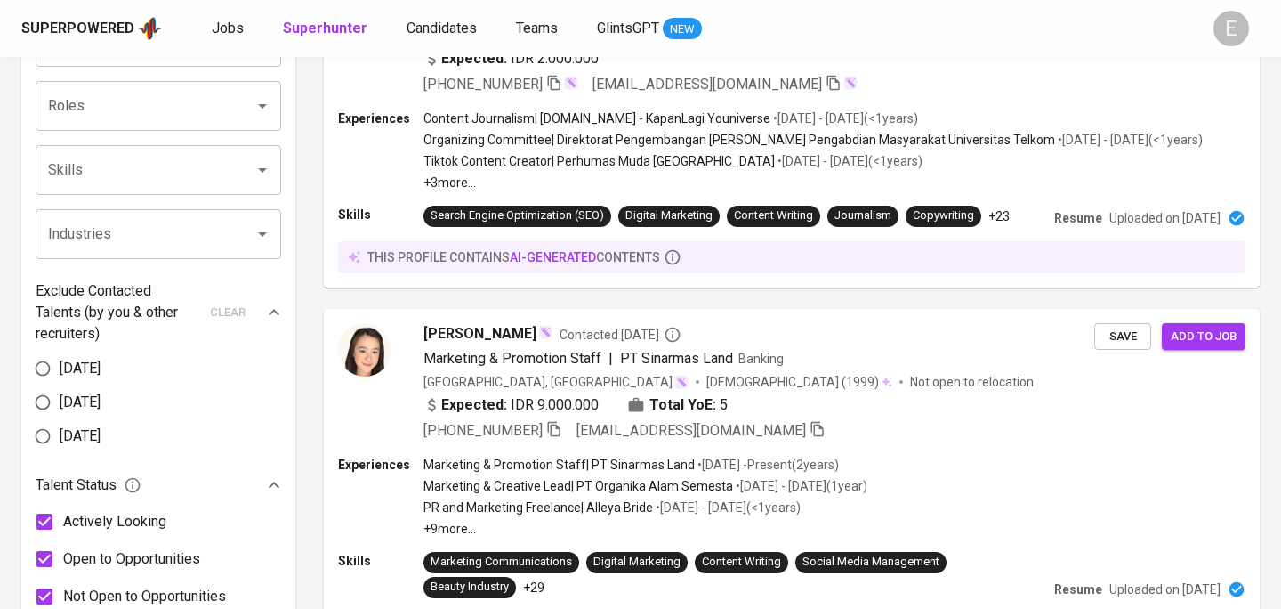
scroll to position [787, 0]
